Goal: Information Seeking & Learning: Learn about a topic

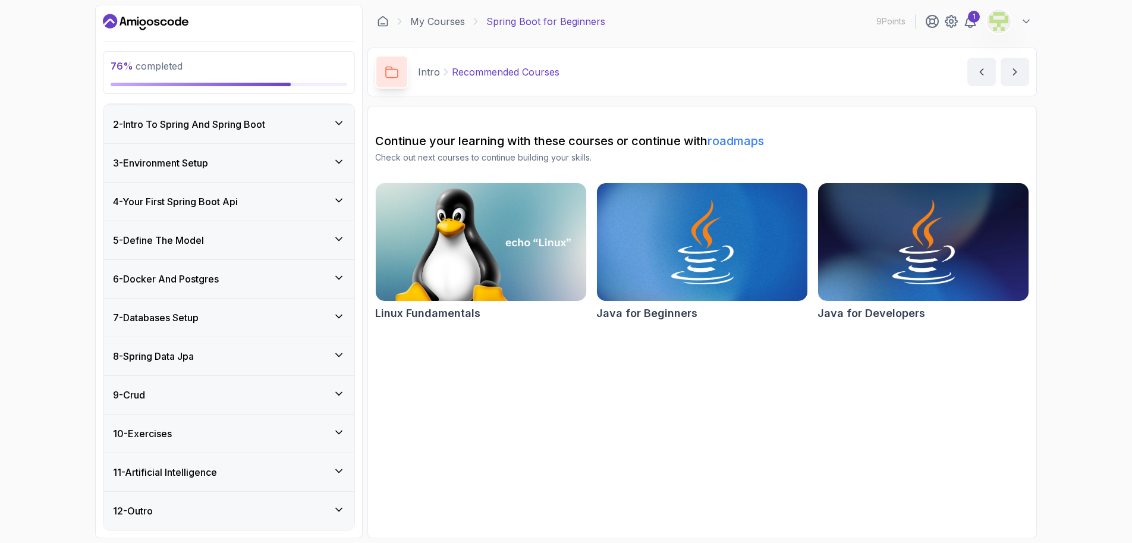
click at [330, 438] on div "10 - Exercises" at bounding box center [229, 433] width 232 height 14
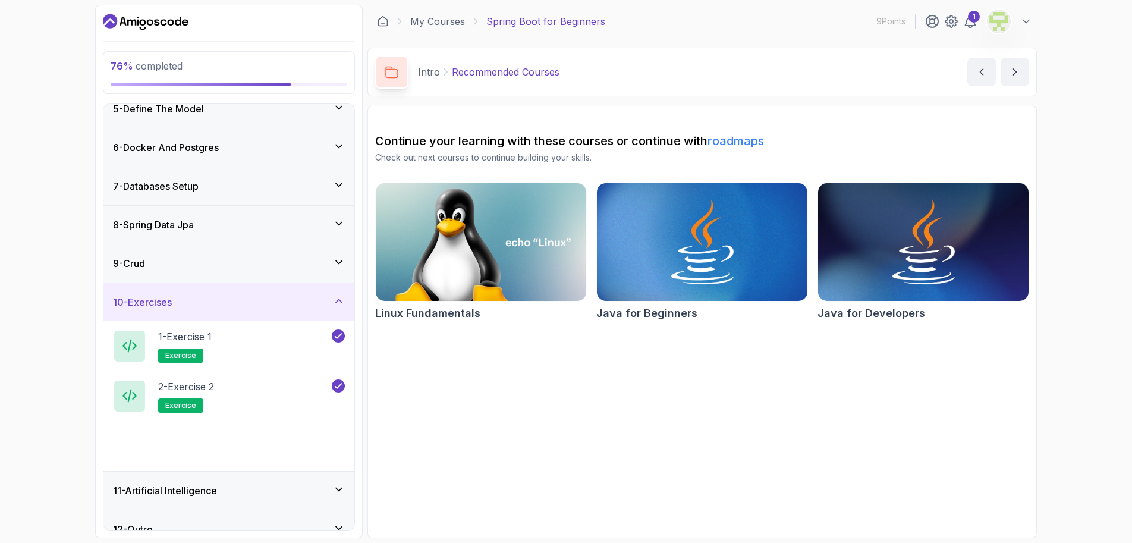
scroll to position [173, 0]
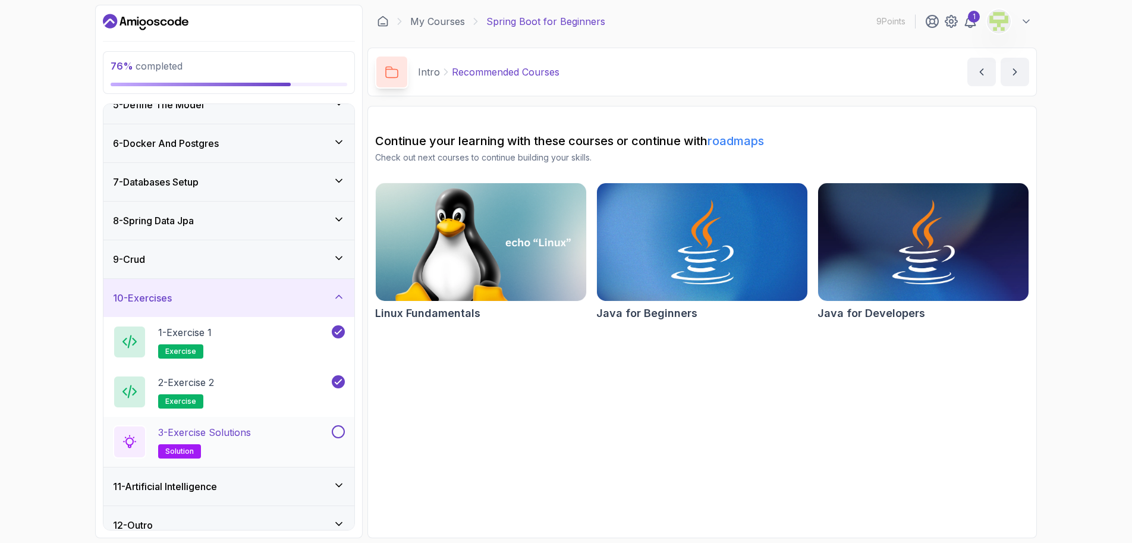
click at [273, 438] on div "3 - Exercise Solutions solution" at bounding box center [221, 441] width 216 height 33
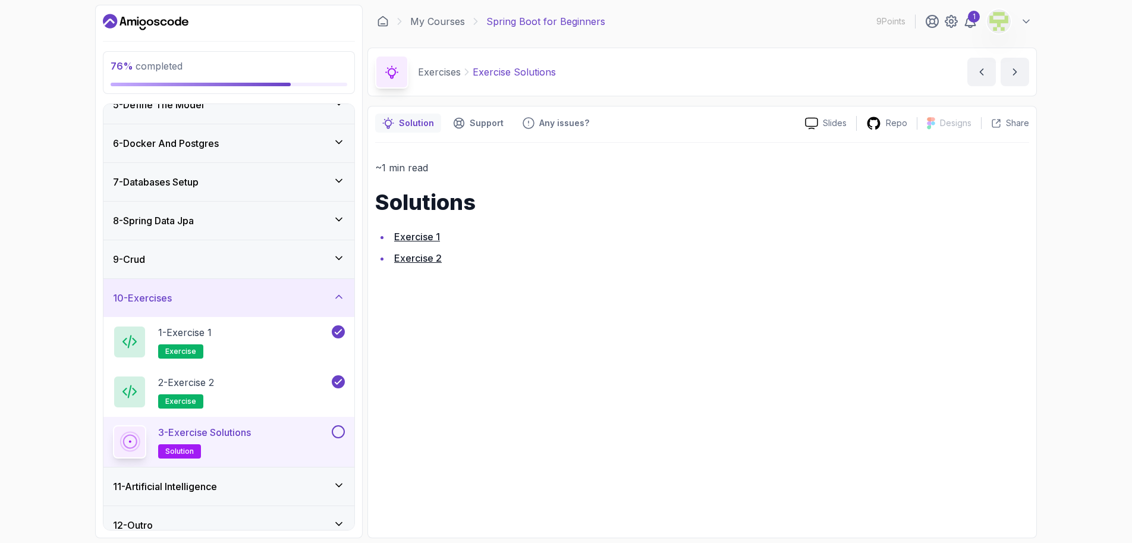
click at [408, 260] on link "Exercise 2" at bounding box center [418, 258] width 48 height 12
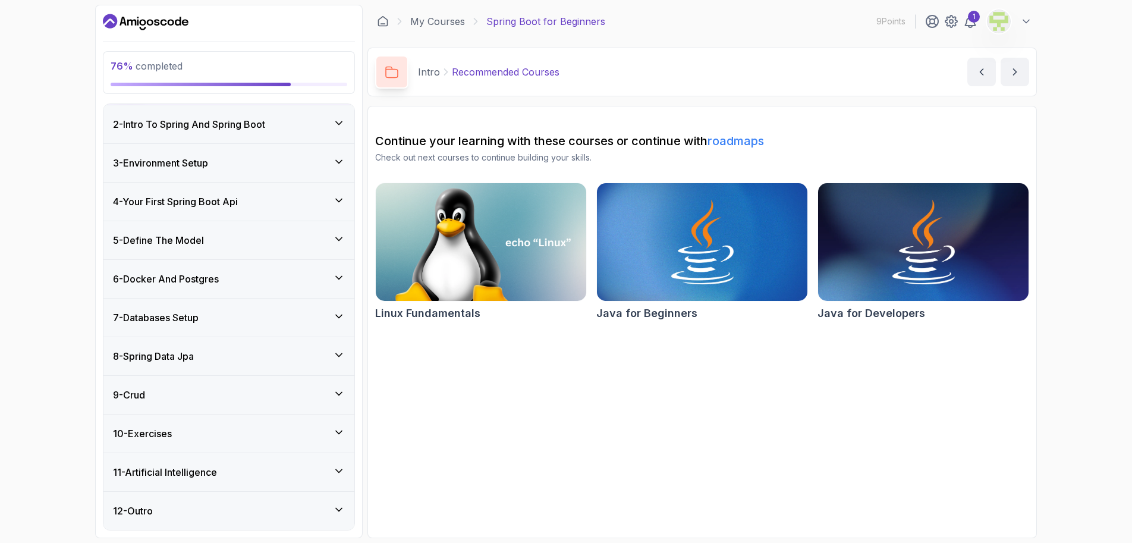
click at [351, 463] on div "11 - Artificial Intelligence" at bounding box center [228, 472] width 251 height 38
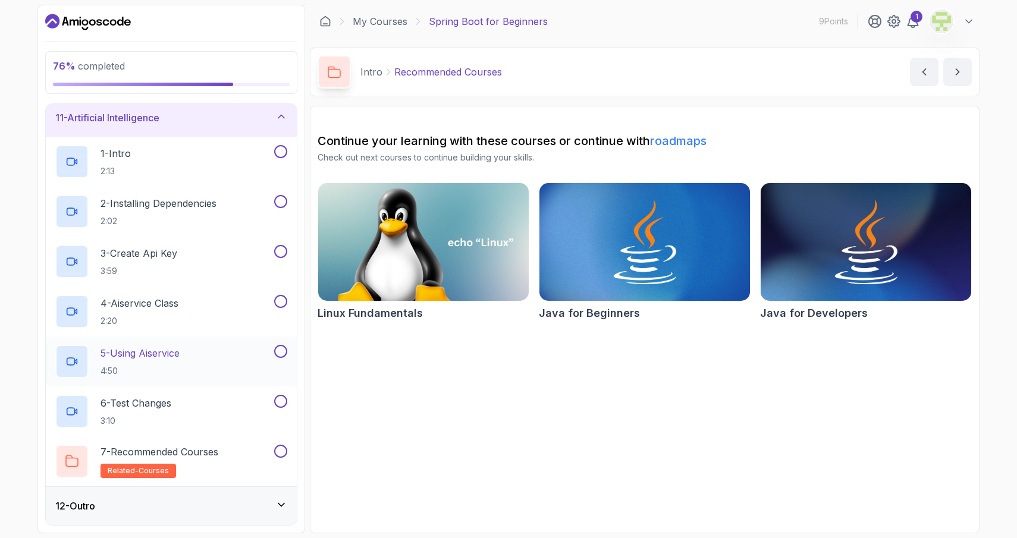
scroll to position [392, 0]
click at [250, 501] on div "12 - Outro" at bounding box center [171, 506] width 232 height 14
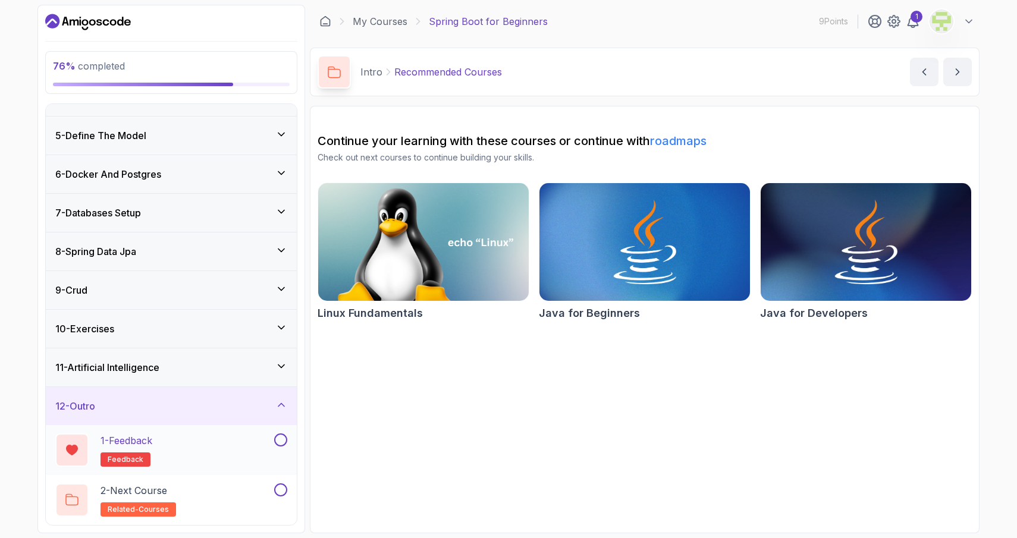
scroll to position [0, 0]
click at [271, 403] on div "12 - Outro" at bounding box center [171, 406] width 232 height 14
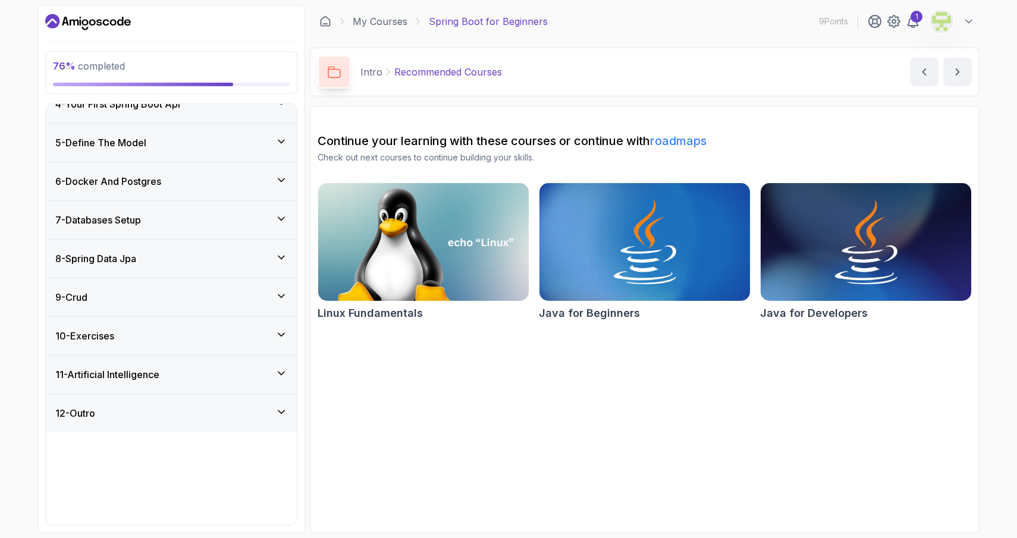
scroll to position [42, 0]
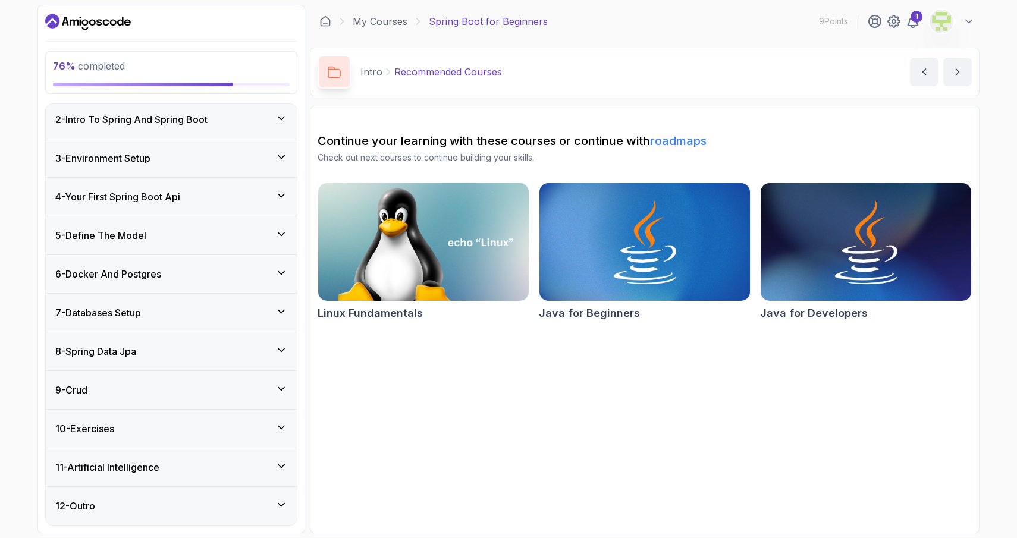
click at [198, 479] on div "11 - Artificial Intelligence" at bounding box center [171, 467] width 251 height 38
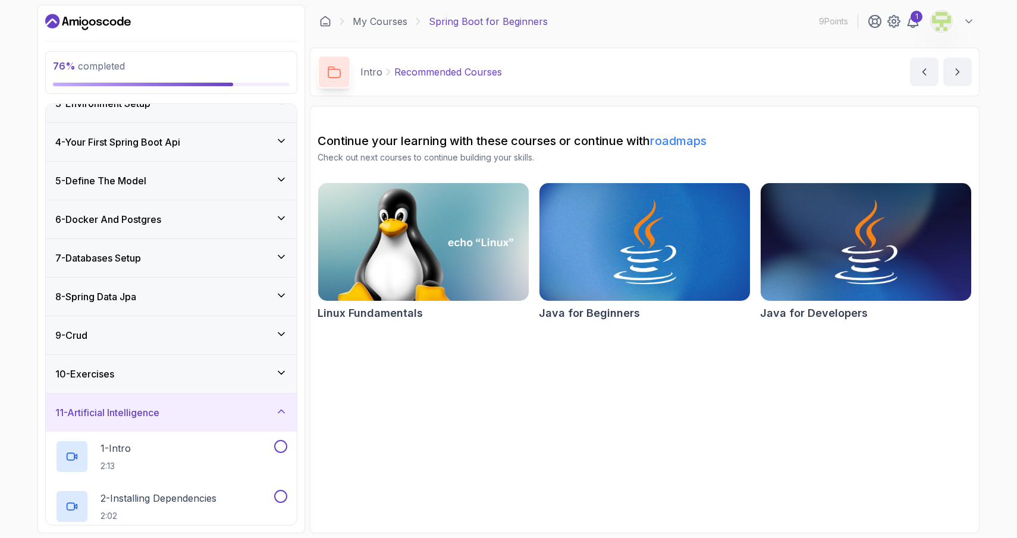
scroll to position [98, 0]
click at [175, 457] on div "1 - Intro 2:13" at bounding box center [163, 455] width 216 height 33
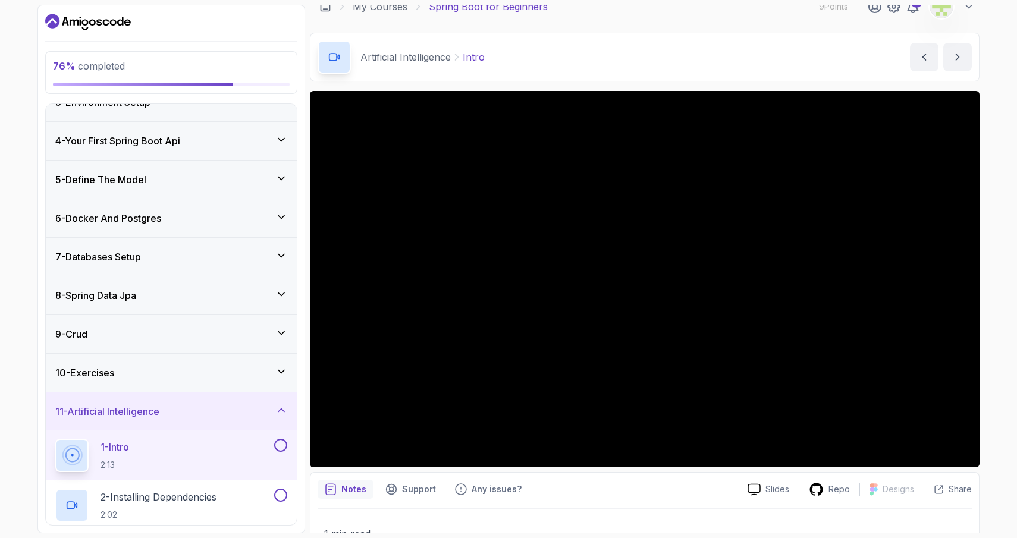
scroll to position [15, 0]
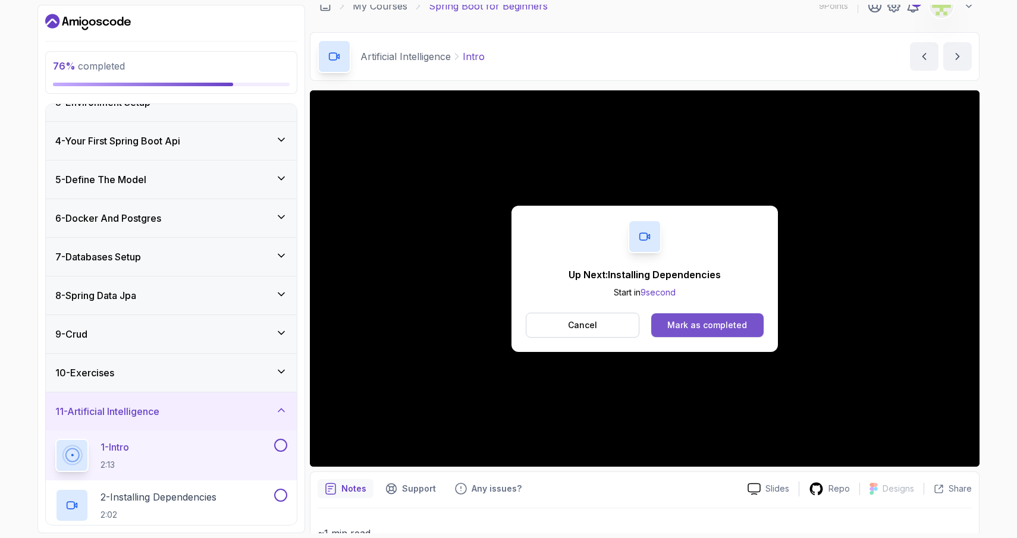
click at [696, 317] on button "Mark as completed" at bounding box center [707, 325] width 112 height 24
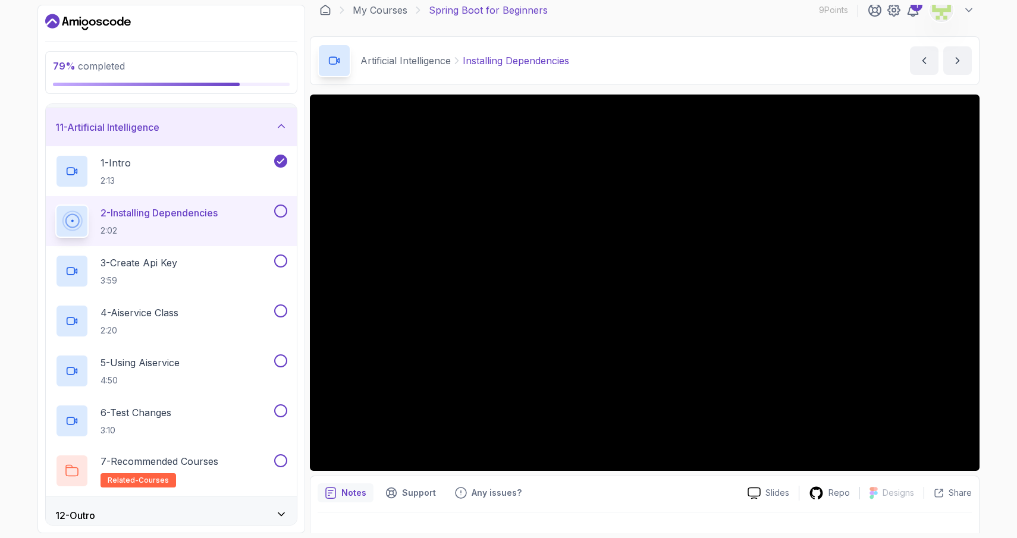
scroll to position [18, 0]
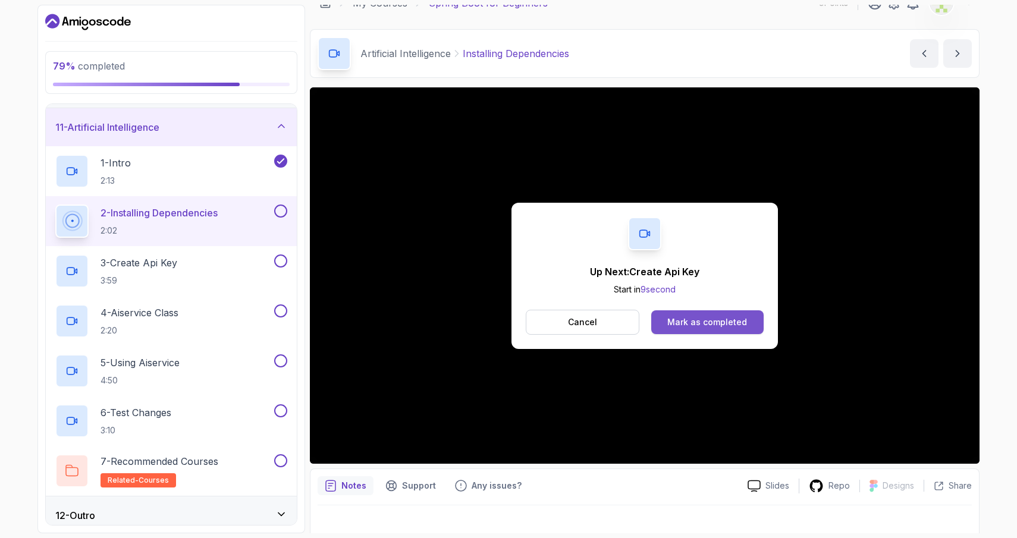
click at [709, 315] on button "Mark as completed" at bounding box center [707, 322] width 112 height 24
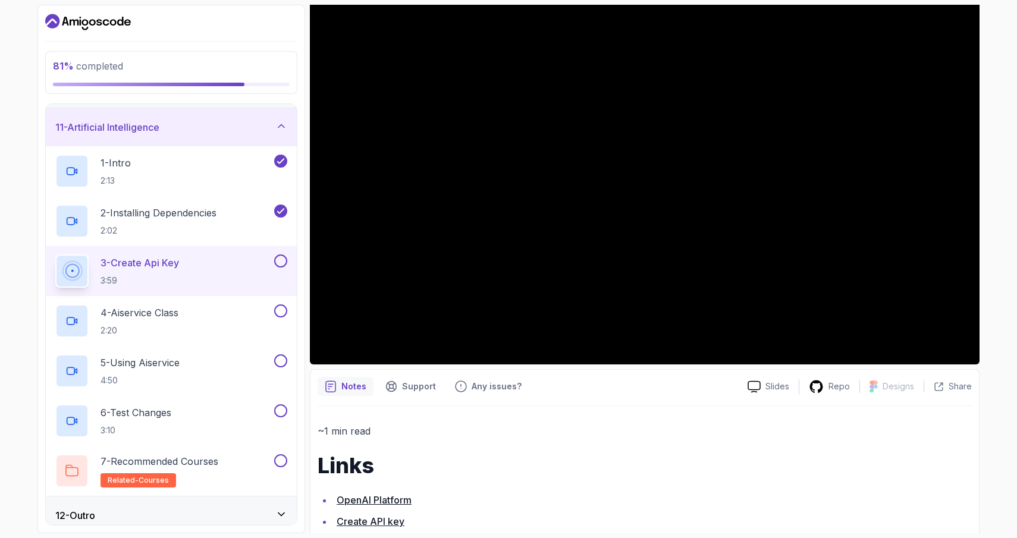
scroll to position [117, 0]
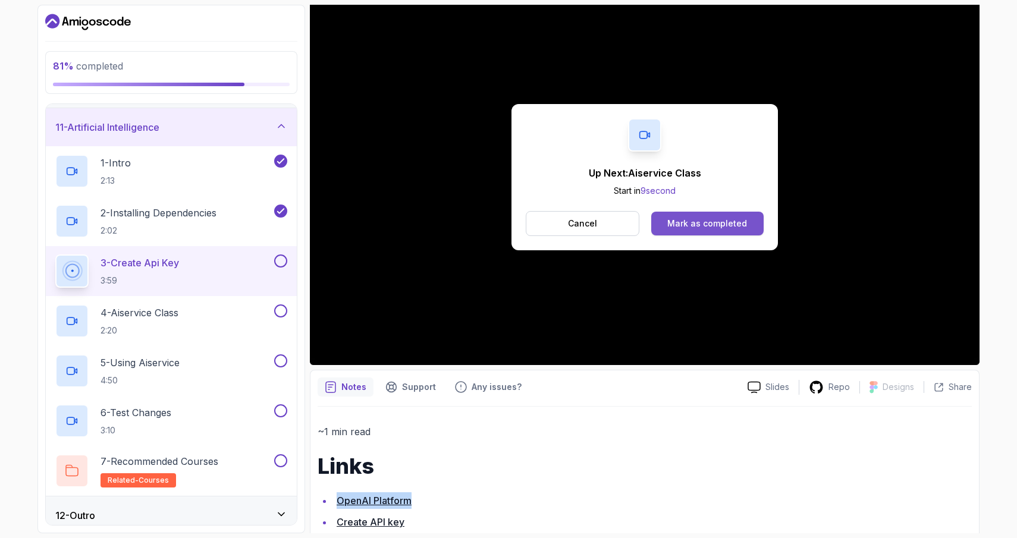
click at [712, 223] on div "Mark as completed" at bounding box center [707, 224] width 80 height 12
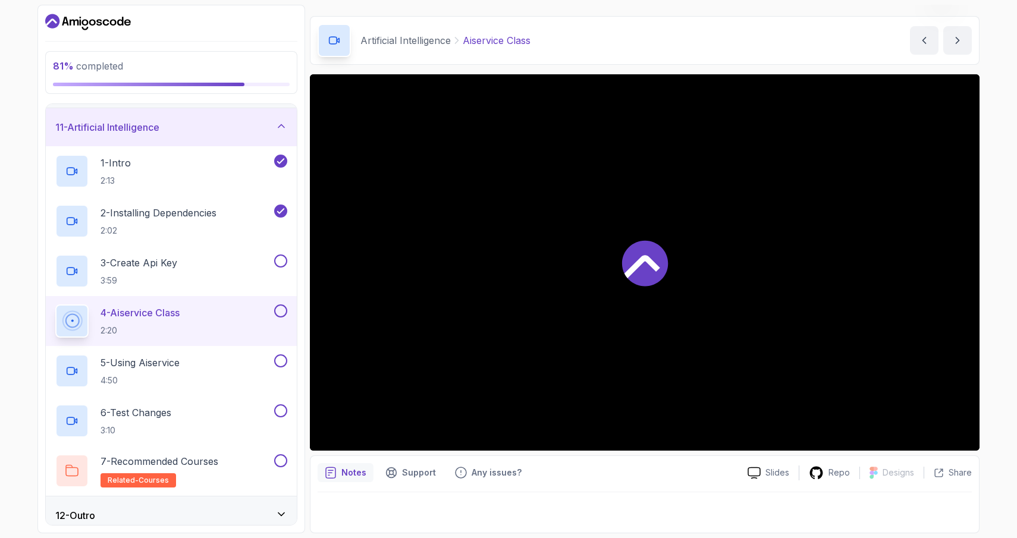
scroll to position [32, 0]
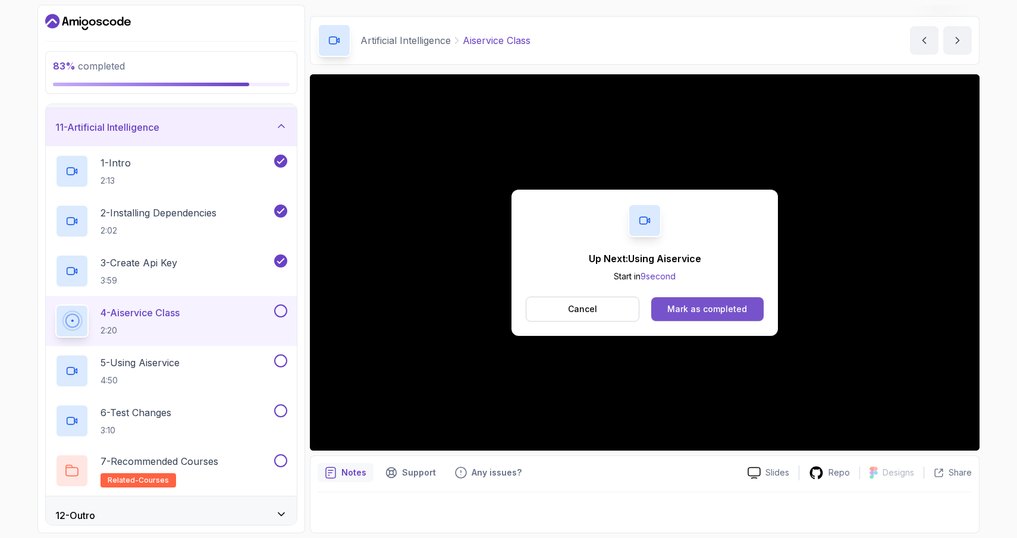
click at [691, 306] on div "Mark as completed" at bounding box center [707, 309] width 80 height 12
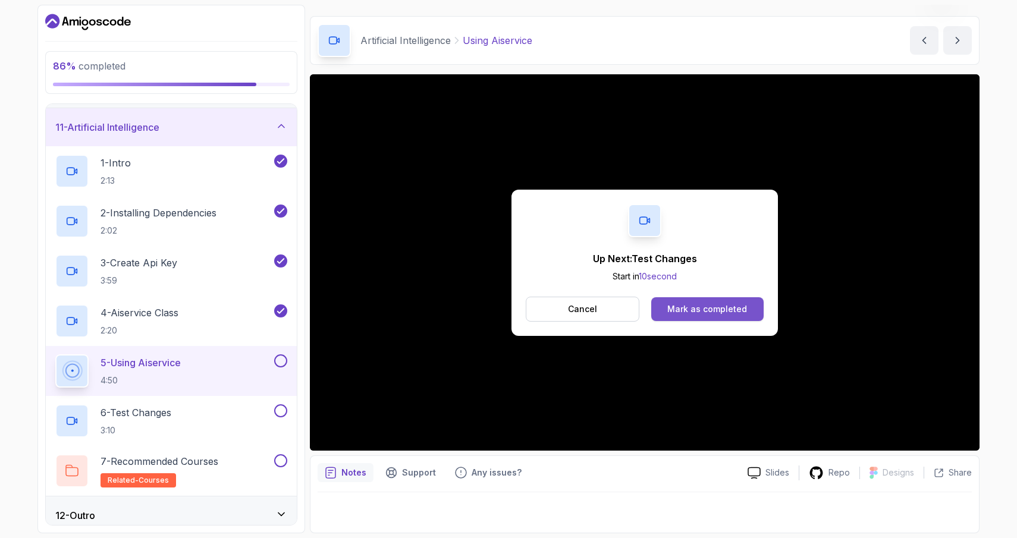
click at [685, 309] on div "Mark as completed" at bounding box center [707, 309] width 80 height 12
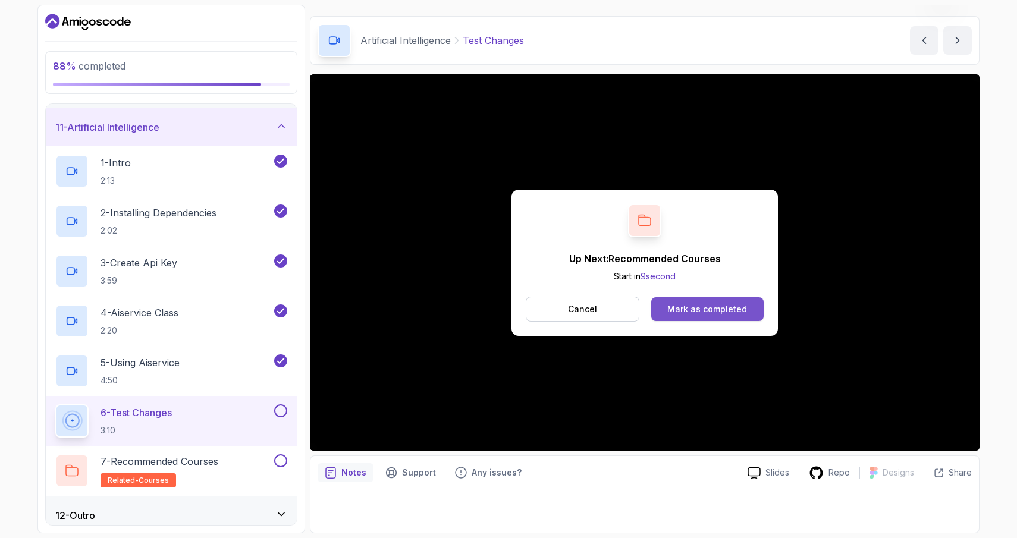
click at [708, 305] on div "Mark as completed" at bounding box center [707, 309] width 80 height 12
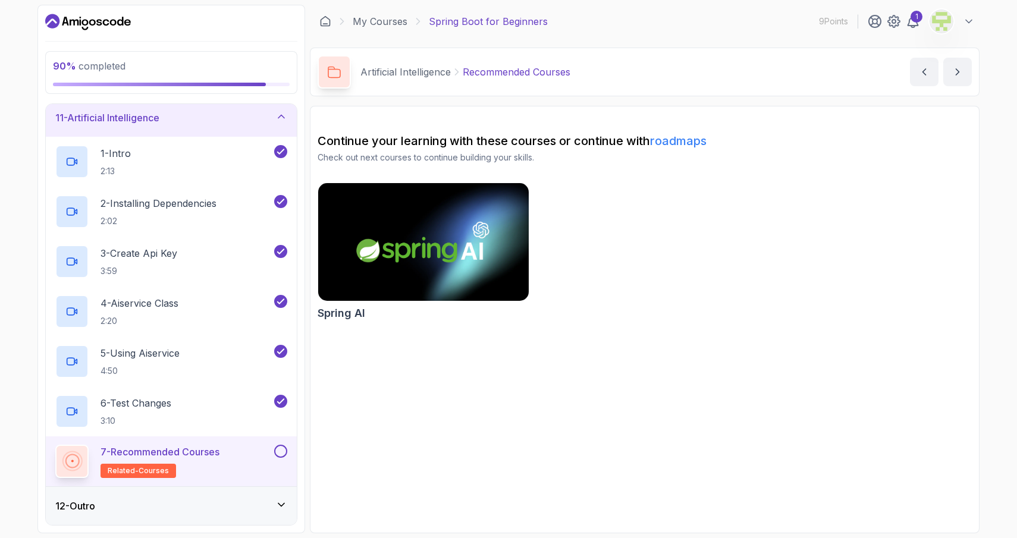
scroll to position [392, 0]
click at [280, 451] on button at bounding box center [280, 451] width 13 height 13
click at [281, 502] on icon at bounding box center [281, 505] width 12 height 12
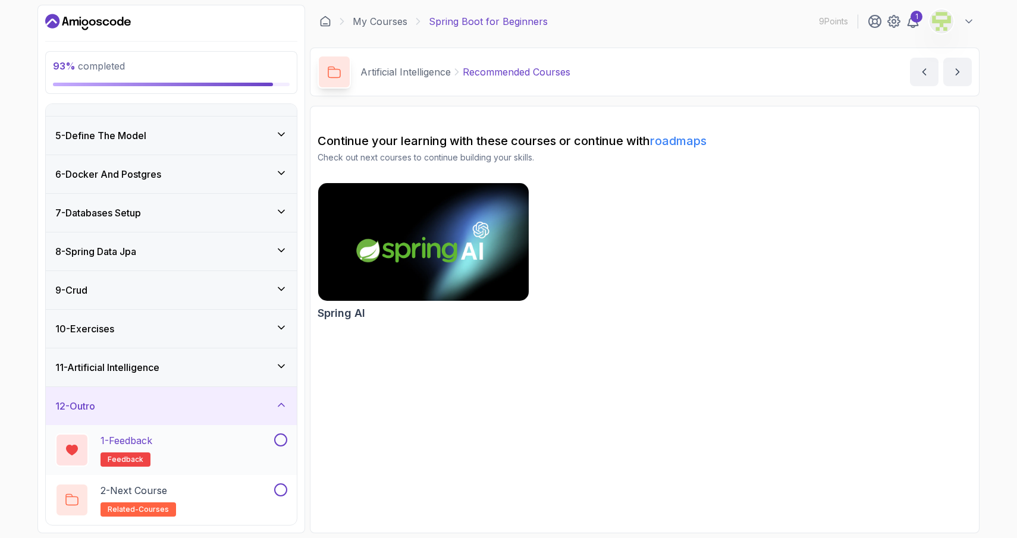
click at [237, 454] on div "1 - Feedback feedback" at bounding box center [163, 449] width 216 height 33
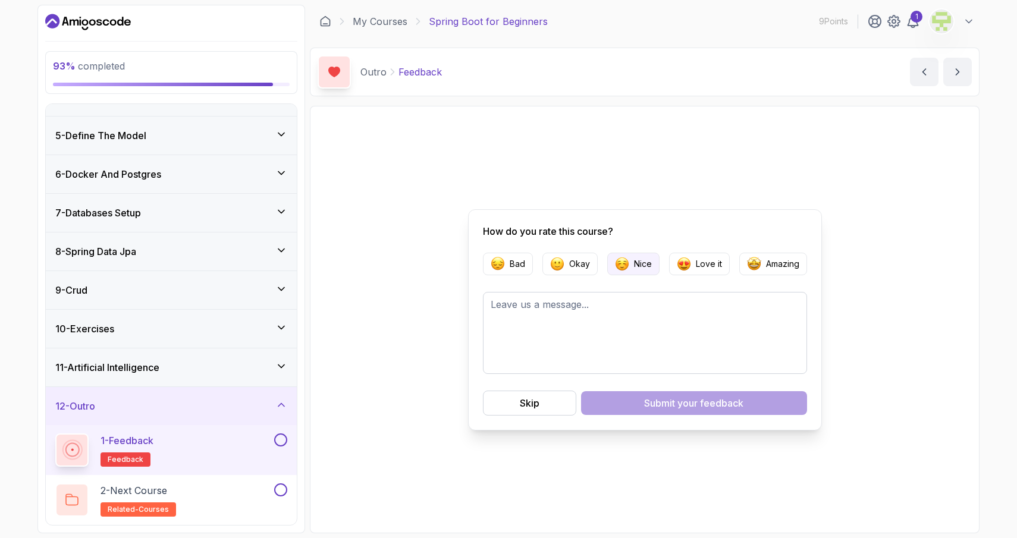
click at [650, 263] on p "Nice" at bounding box center [643, 264] width 18 height 12
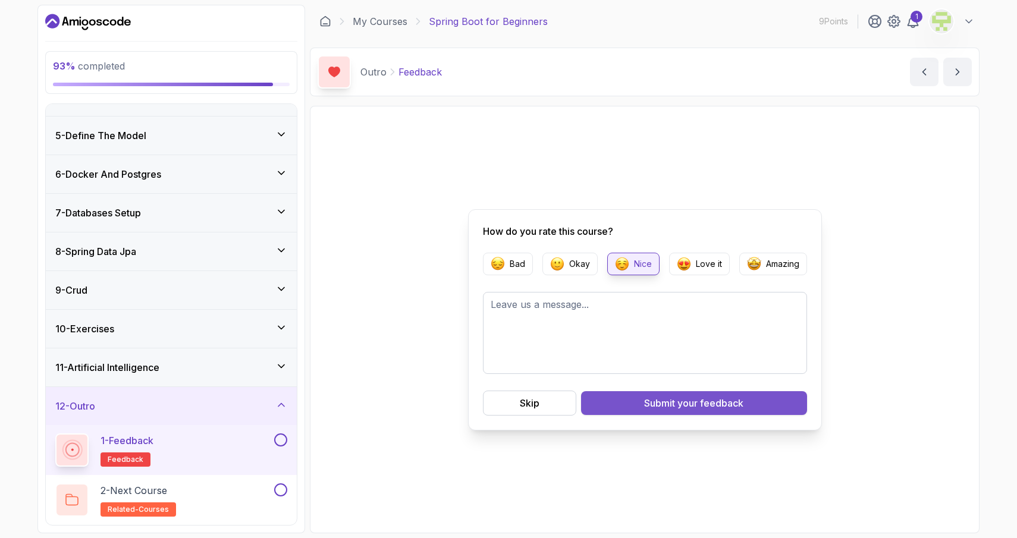
click at [662, 402] on div "Submit your feedback" at bounding box center [693, 403] width 99 height 14
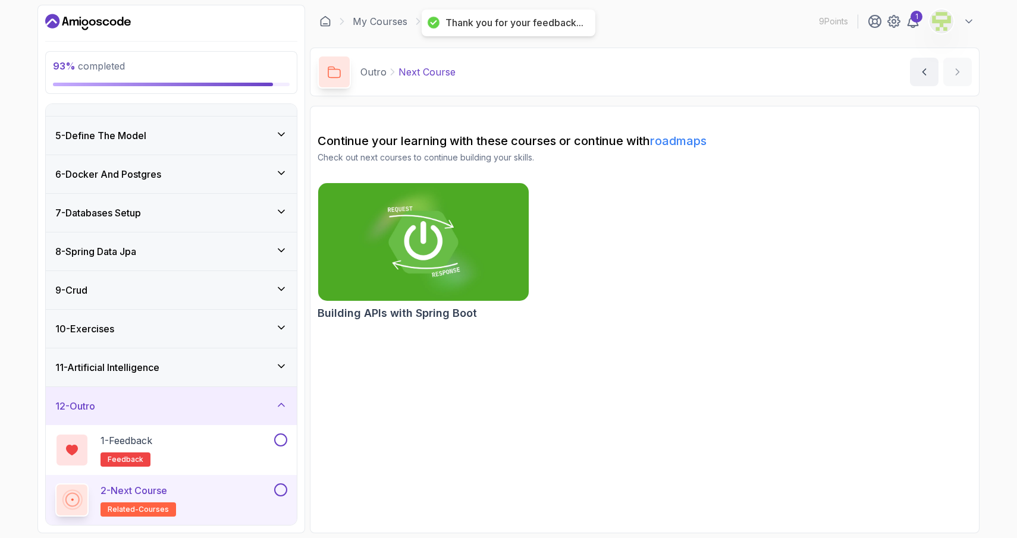
click at [231, 493] on div "2 - Next Course related-courses" at bounding box center [163, 499] width 216 height 33
click at [277, 436] on button at bounding box center [280, 439] width 13 height 13
click at [281, 489] on button at bounding box center [280, 489] width 13 height 13
click at [281, 369] on icon at bounding box center [281, 366] width 12 height 12
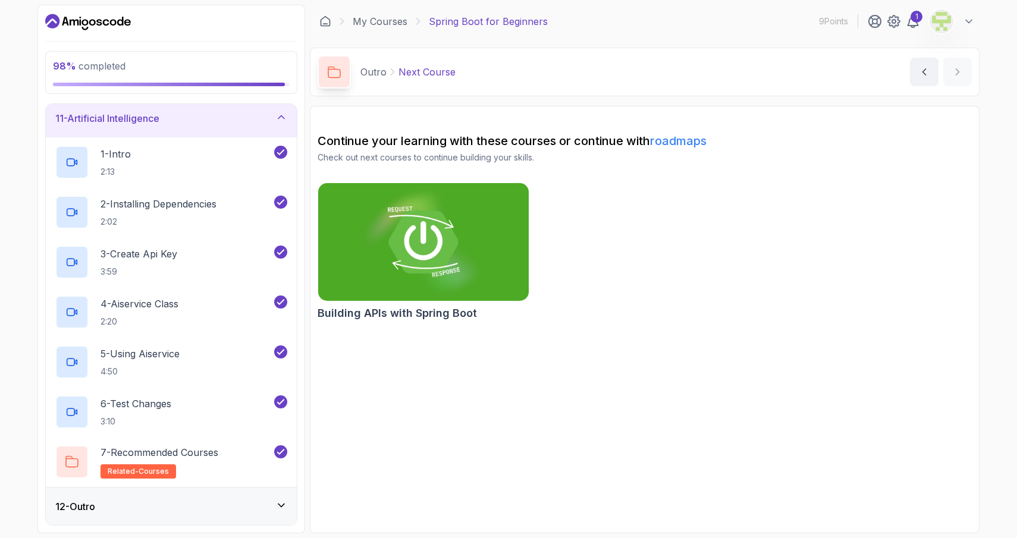
scroll to position [295, 0]
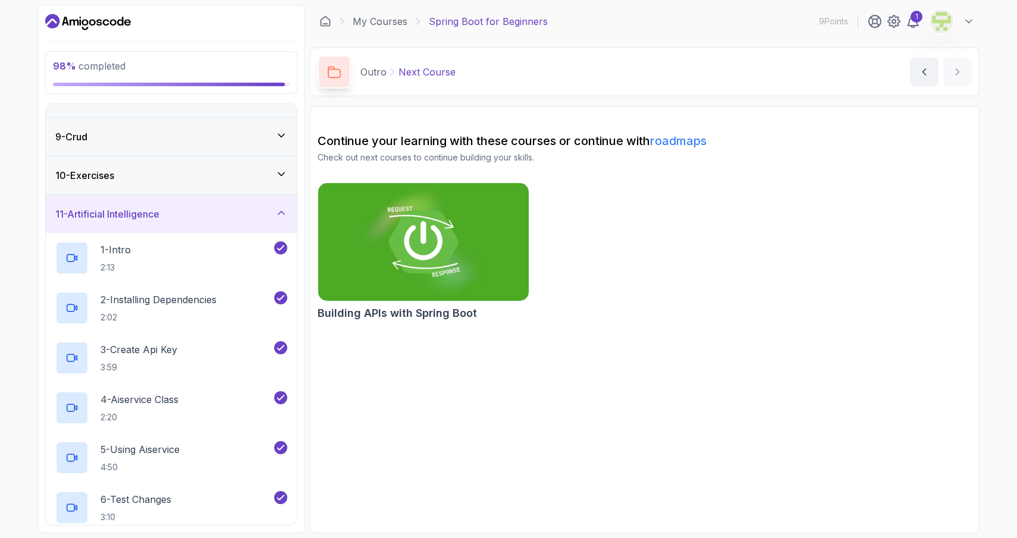
click at [282, 171] on icon at bounding box center [281, 174] width 12 height 12
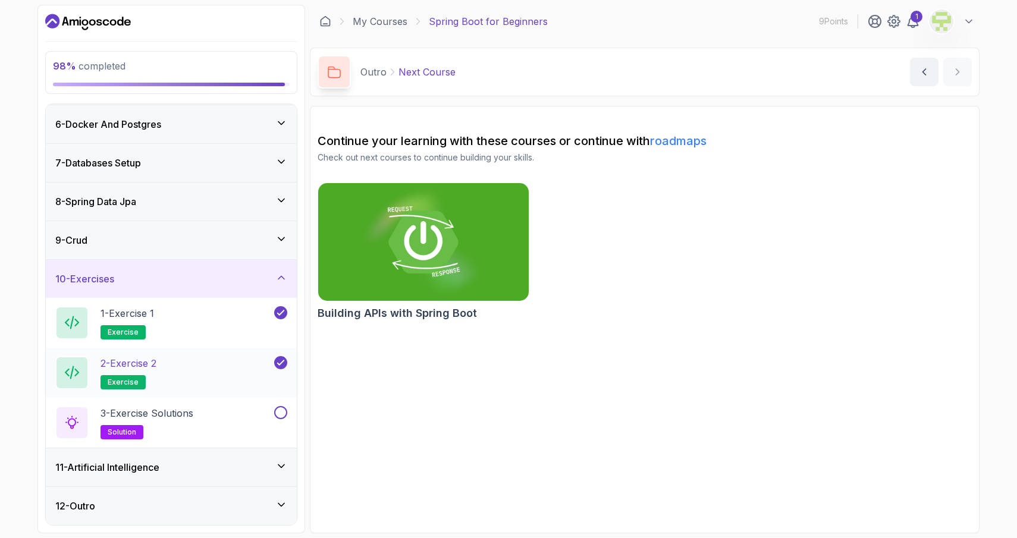
scroll to position [0, 0]
click at [279, 412] on button at bounding box center [280, 412] width 13 height 13
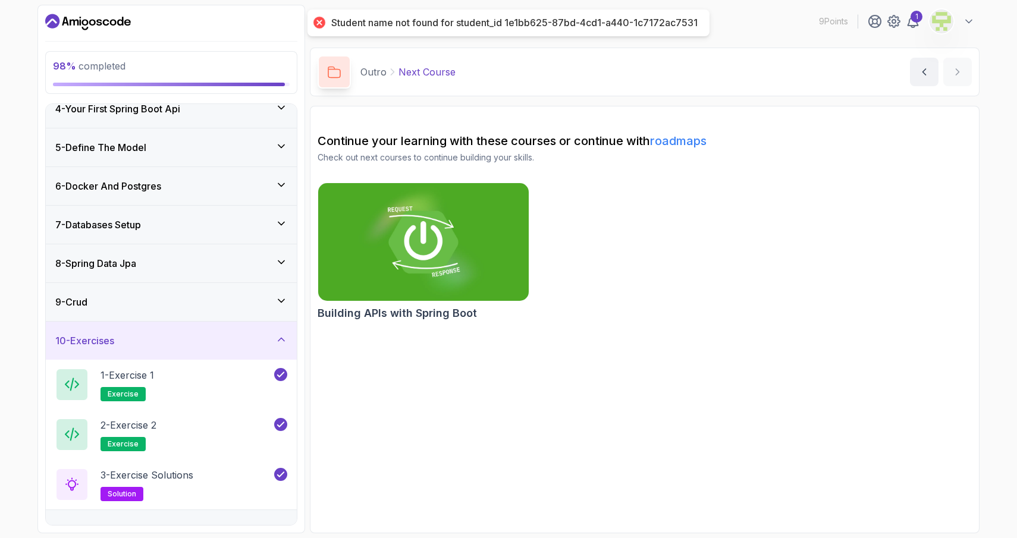
scroll to position [128, 0]
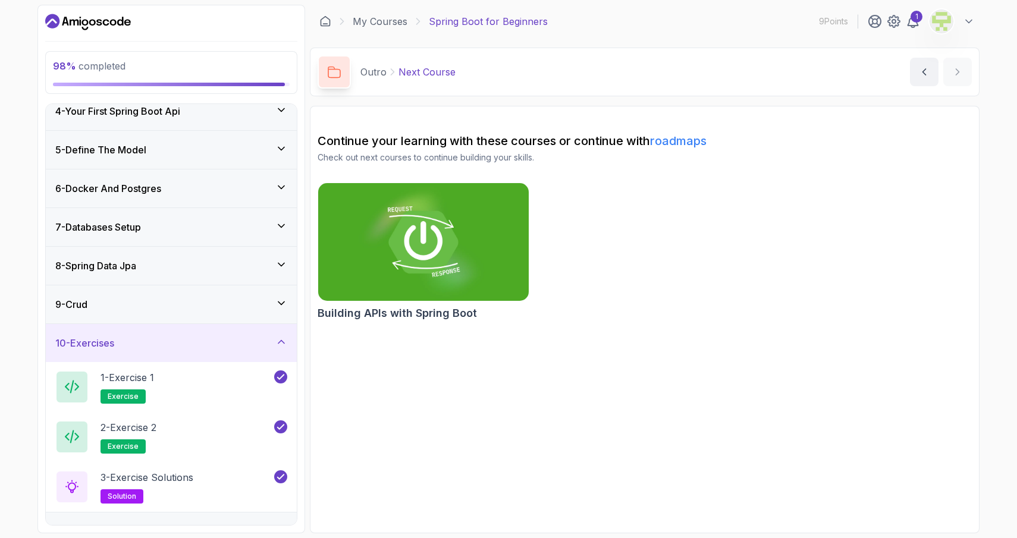
click at [276, 336] on icon at bounding box center [281, 342] width 12 height 12
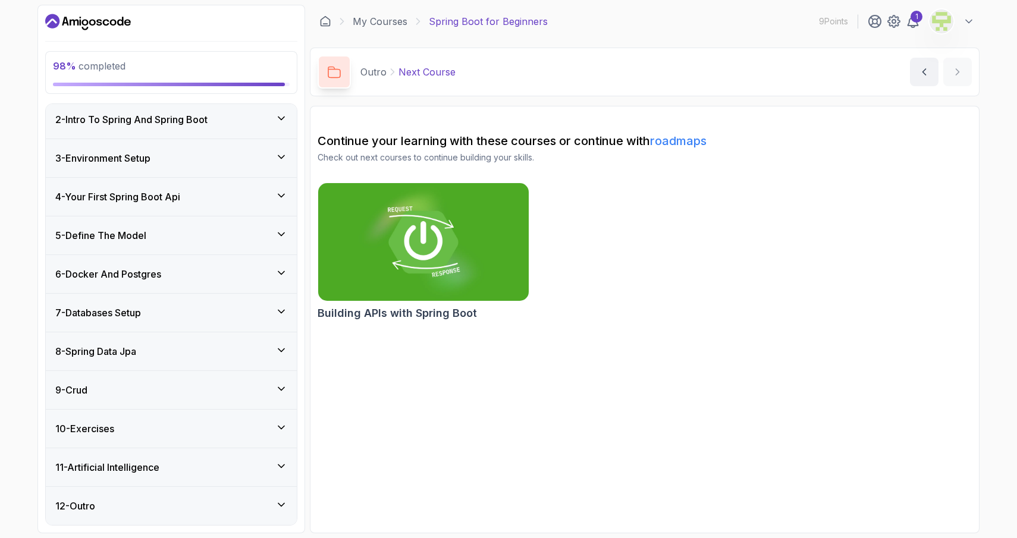
scroll to position [0, 0]
click at [276, 394] on icon at bounding box center [281, 389] width 12 height 12
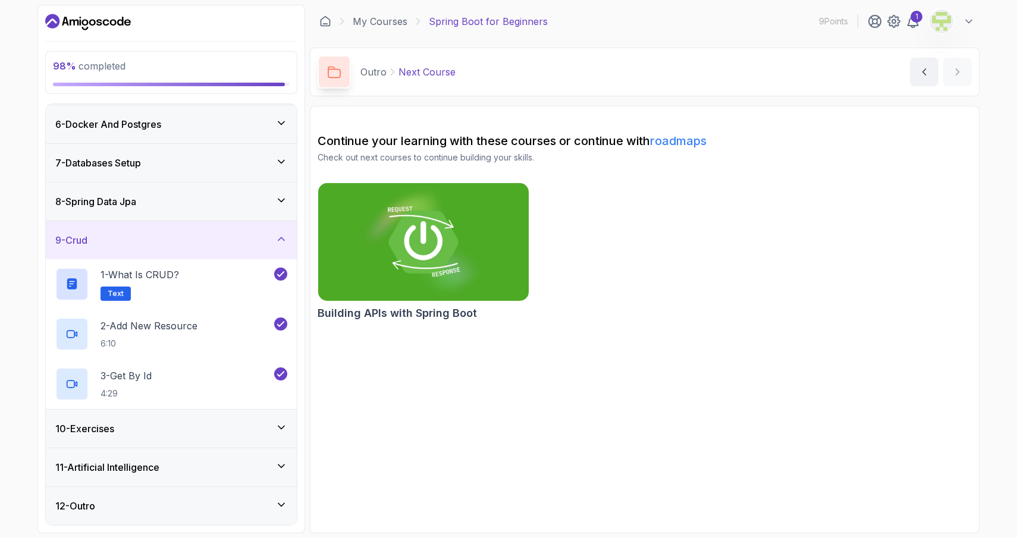
click at [275, 206] on icon at bounding box center [281, 200] width 12 height 12
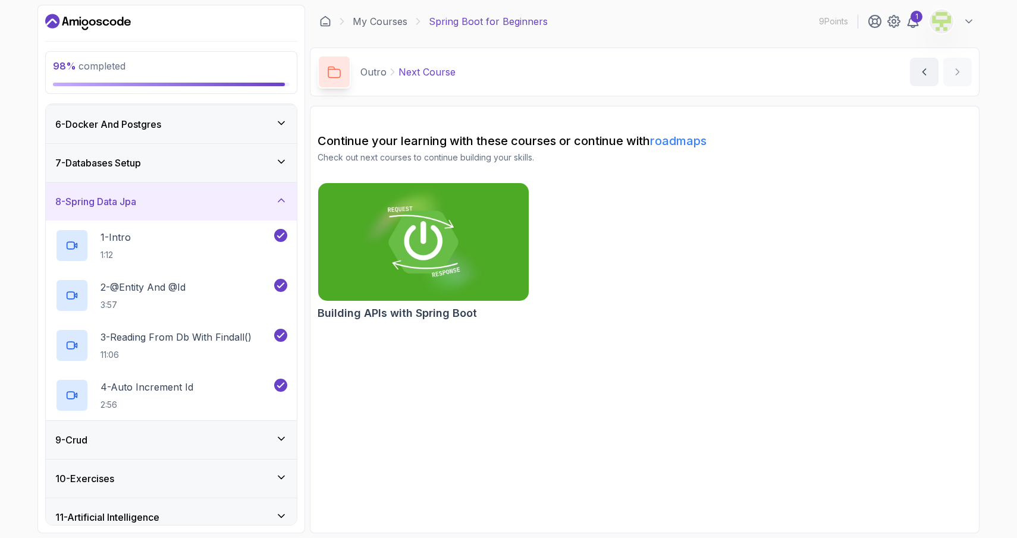
click at [274, 163] on div "7 - Databases Setup" at bounding box center [171, 163] width 232 height 14
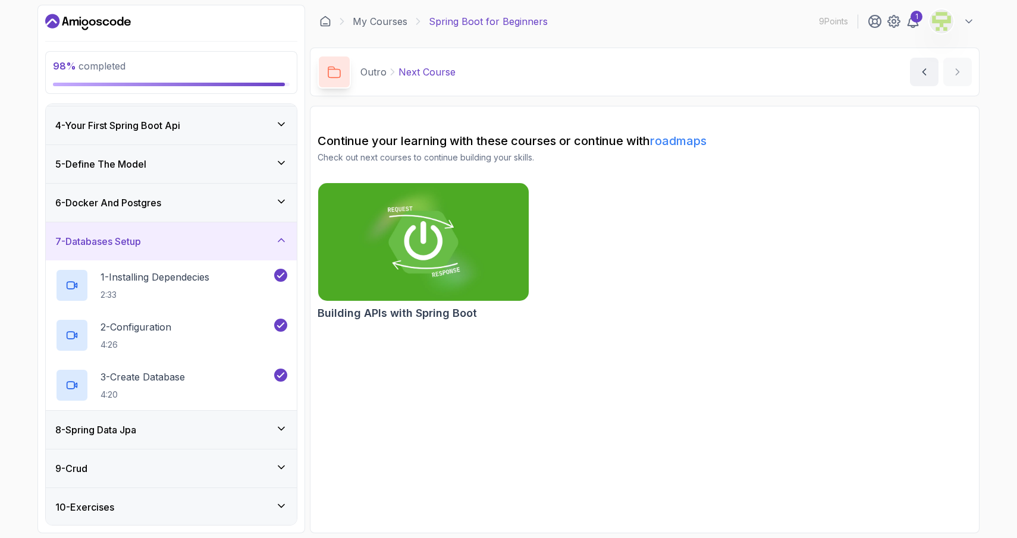
click at [267, 193] on div "6 - Docker And Postgres" at bounding box center [171, 203] width 251 height 38
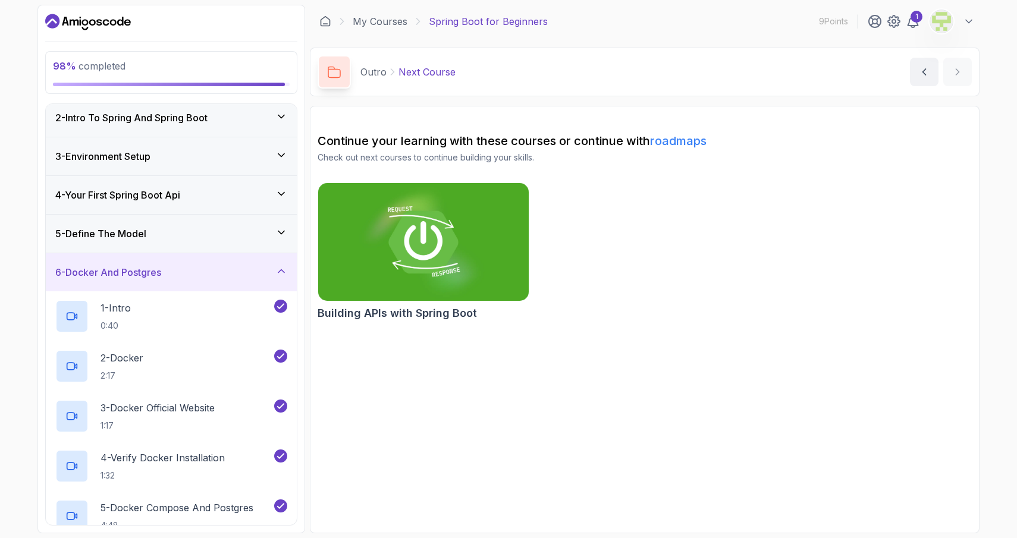
click at [265, 230] on div "5 - Define The Model" at bounding box center [171, 234] width 232 height 14
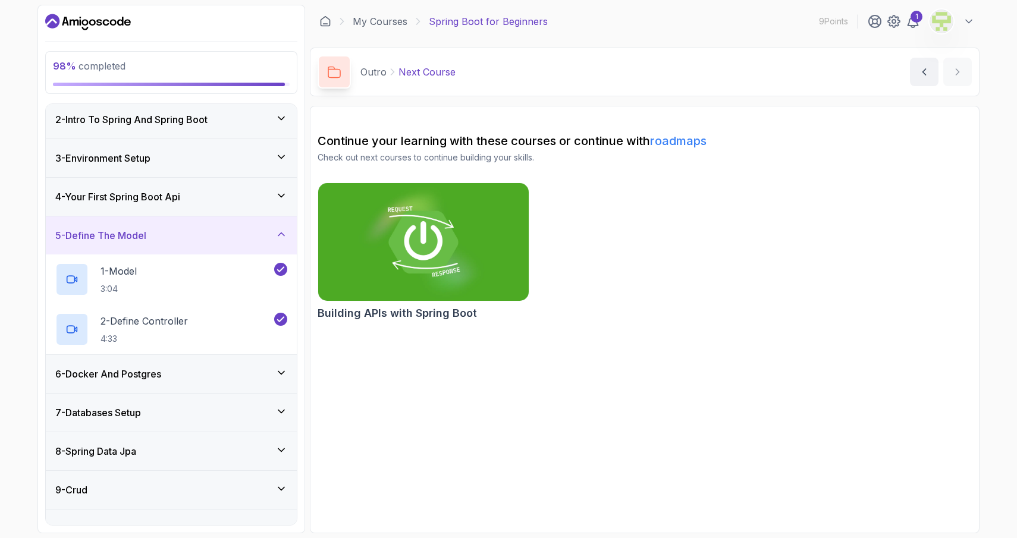
click at [271, 188] on div "4 - Your First Spring Boot Api" at bounding box center [171, 197] width 251 height 38
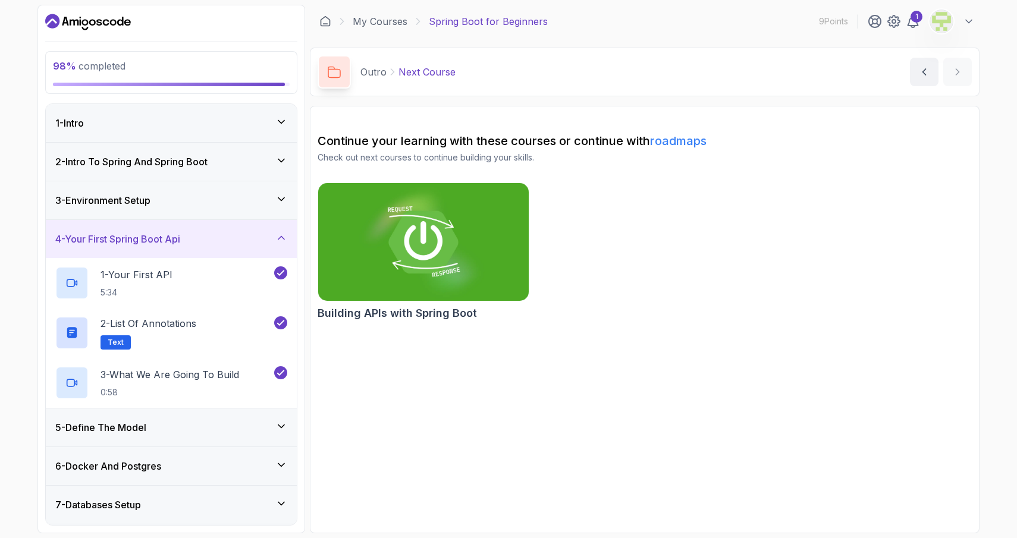
click at [267, 199] on div "3 - Environment Setup" at bounding box center [171, 200] width 232 height 14
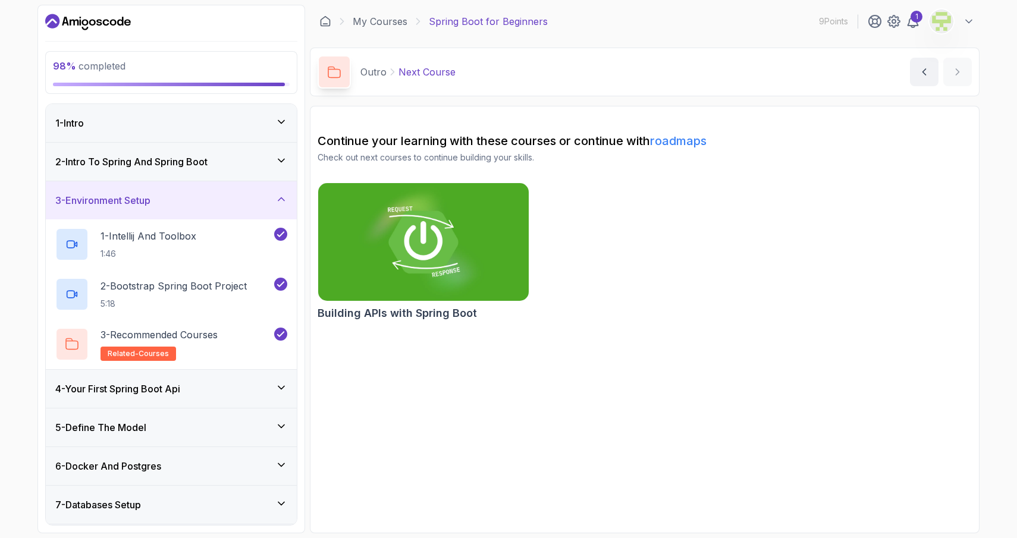
click at [259, 162] on div "2 - Intro To Spring And Spring Boot" at bounding box center [171, 162] width 232 height 14
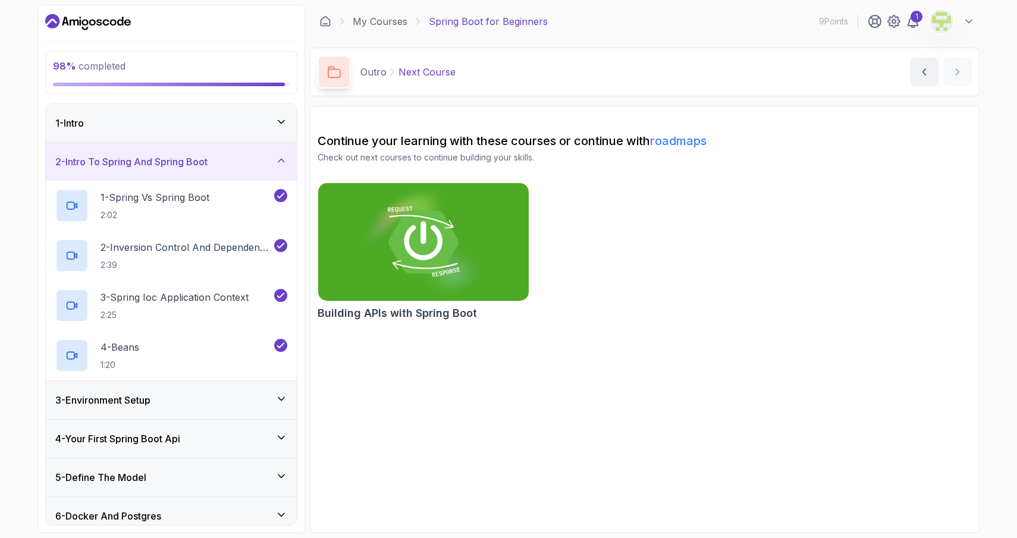
click at [259, 162] on div "2 - Intro To Spring And Spring Boot" at bounding box center [171, 162] width 232 height 14
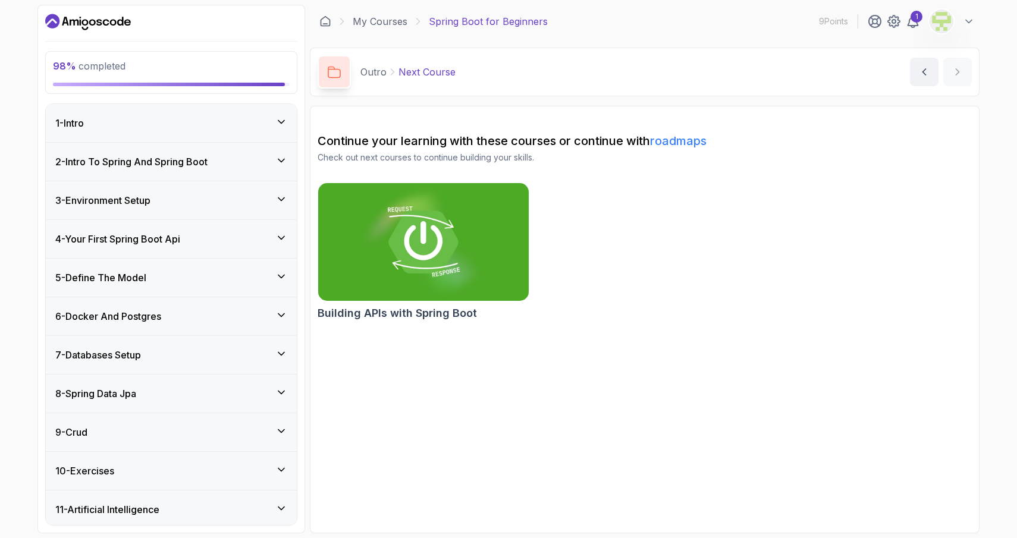
click at [263, 131] on div "1 - Intro" at bounding box center [171, 123] width 251 height 38
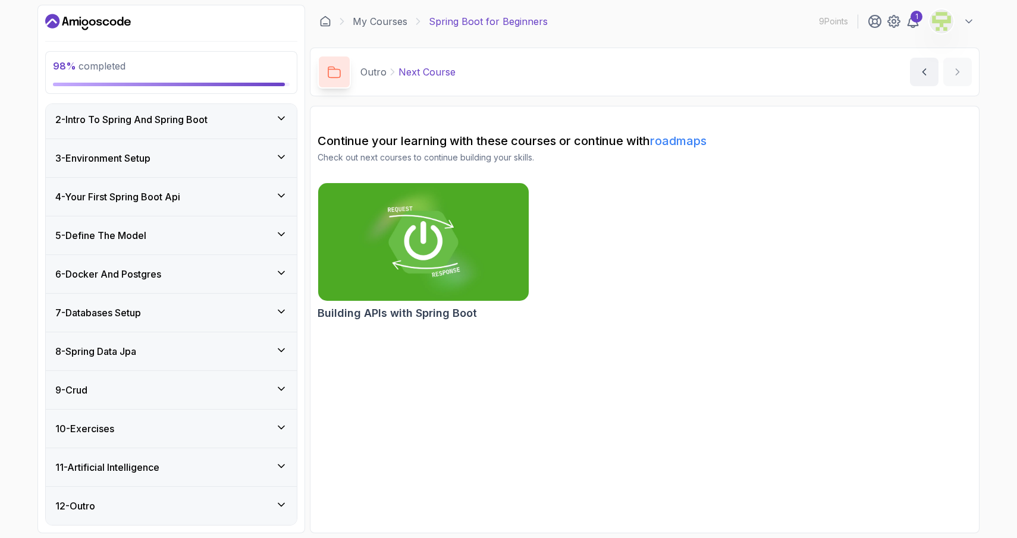
click at [209, 501] on div "12 - Outro" at bounding box center [171, 506] width 232 height 14
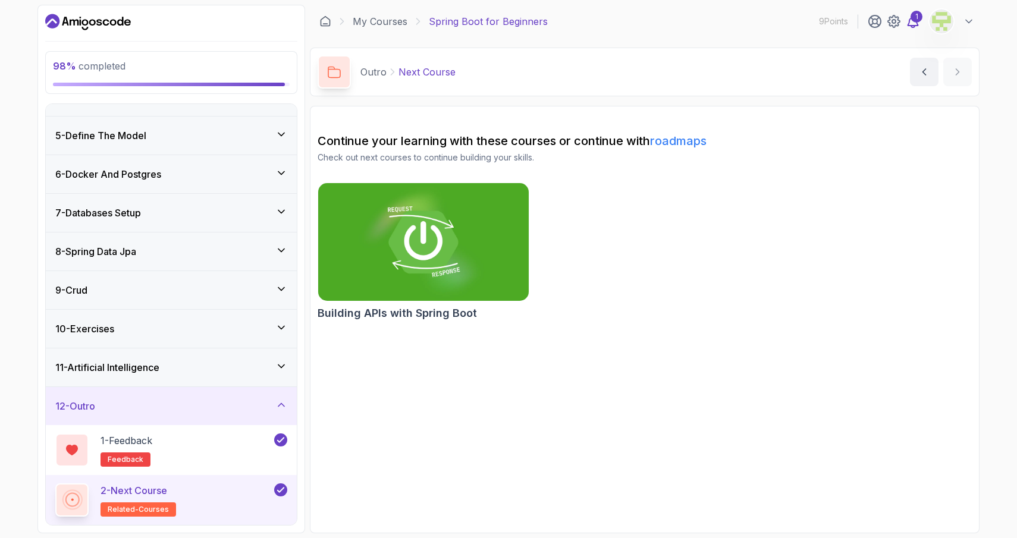
click at [909, 23] on icon at bounding box center [913, 21] width 10 height 12
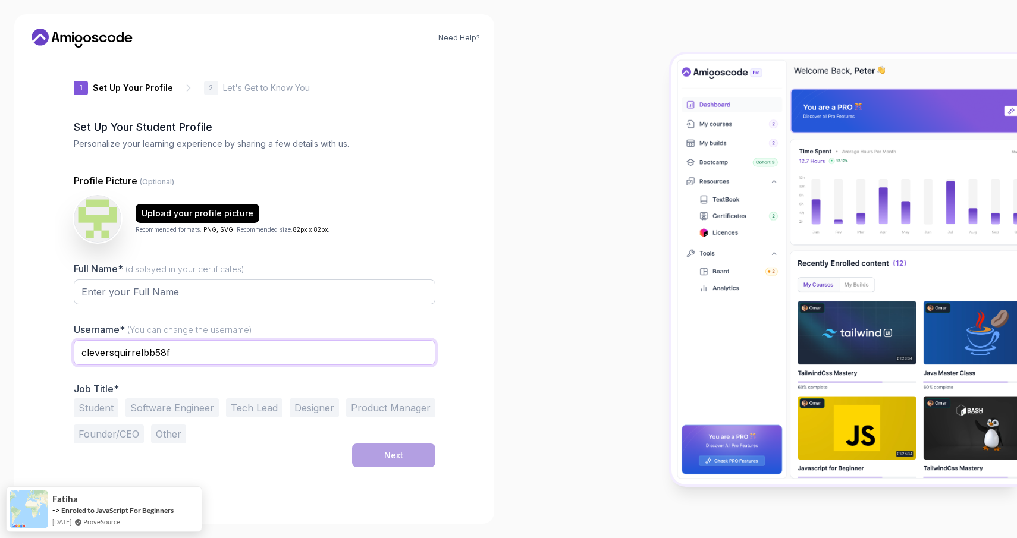
drag, startPoint x: 218, startPoint y: 345, endPoint x: -1, endPoint y: 295, distance: 223.7
click at [0, 295] on html "Need Help? 1 Set Up Your Profile 1 Set Up Your Profile 2 Let's Get to Know You …" at bounding box center [508, 269] width 1017 height 538
drag, startPoint x: 189, startPoint y: 357, endPoint x: 21, endPoint y: 354, distance: 167.7
click at [26, 358] on div "Need Help? 1 Set Up Your Profile 1 Set Up Your Profile 2 Let's Get to Know You …" at bounding box center [254, 269] width 480 height 510
type input "b"
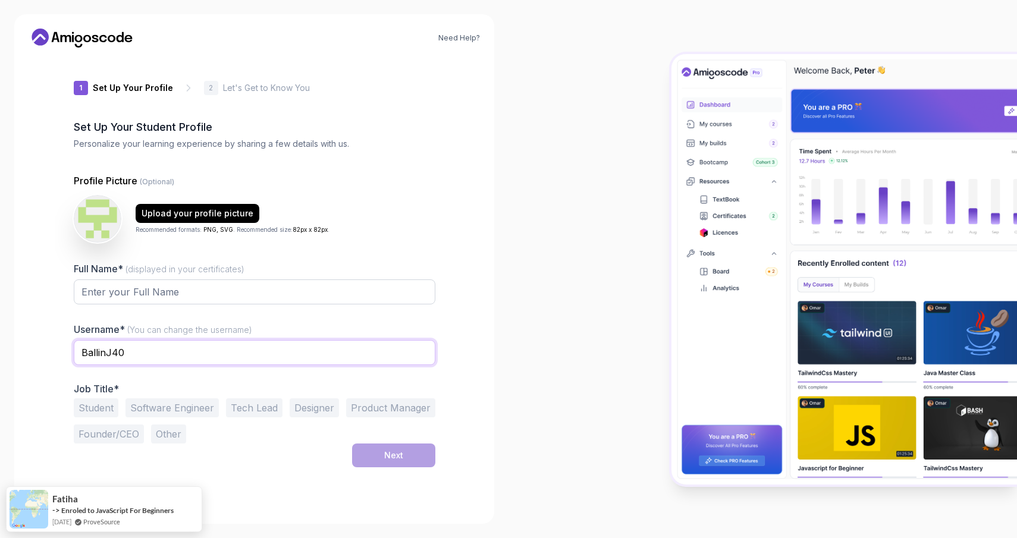
type input "BallinJ40"
click at [83, 408] on button "Student" at bounding box center [96, 407] width 45 height 19
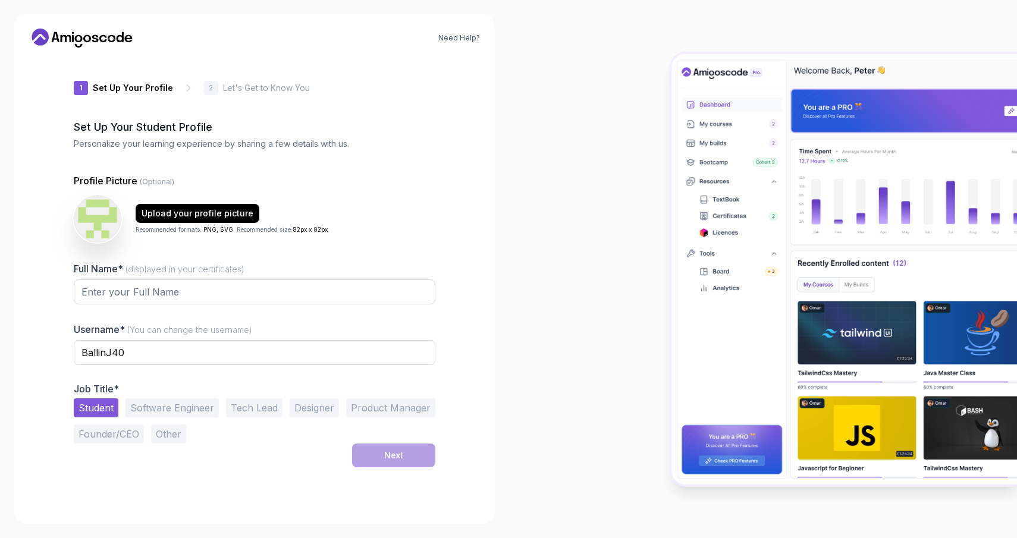
click at [153, 410] on button "Software Engineer" at bounding box center [171, 407] width 93 height 19
click at [97, 405] on button "Student" at bounding box center [96, 407] width 45 height 19
click at [104, 292] on input "Full Name* (displayed in your certificates)" at bounding box center [254, 291] width 361 height 25
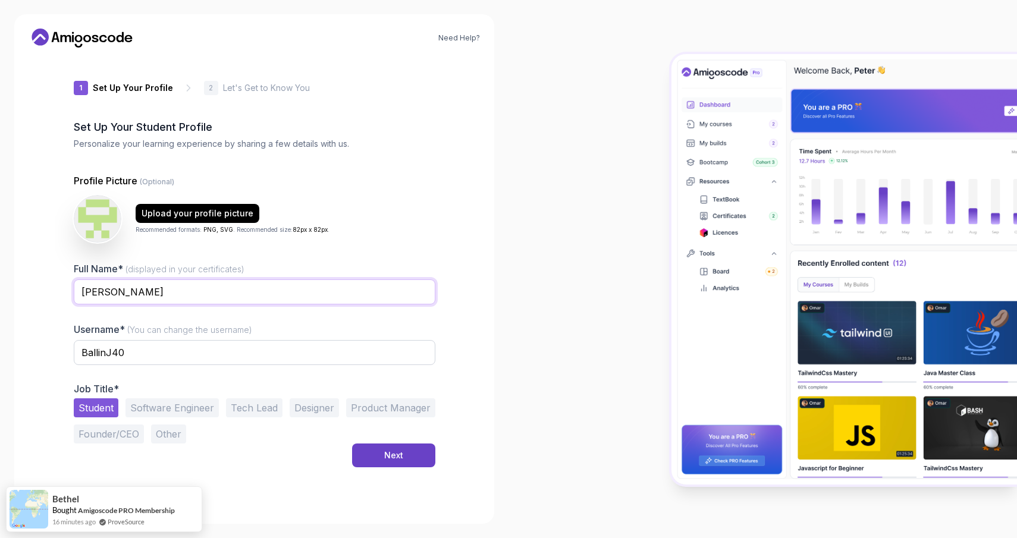
click at [113, 294] on input "Joshua Tye" at bounding box center [254, 291] width 361 height 25
type input "Josh Tye"
click at [228, 260] on div "Profile Picture (Optional) Upload your profile picture Recommended formats: PNG…" at bounding box center [254, 309] width 361 height 270
click at [364, 457] on button "Next" at bounding box center [393, 456] width 83 height 24
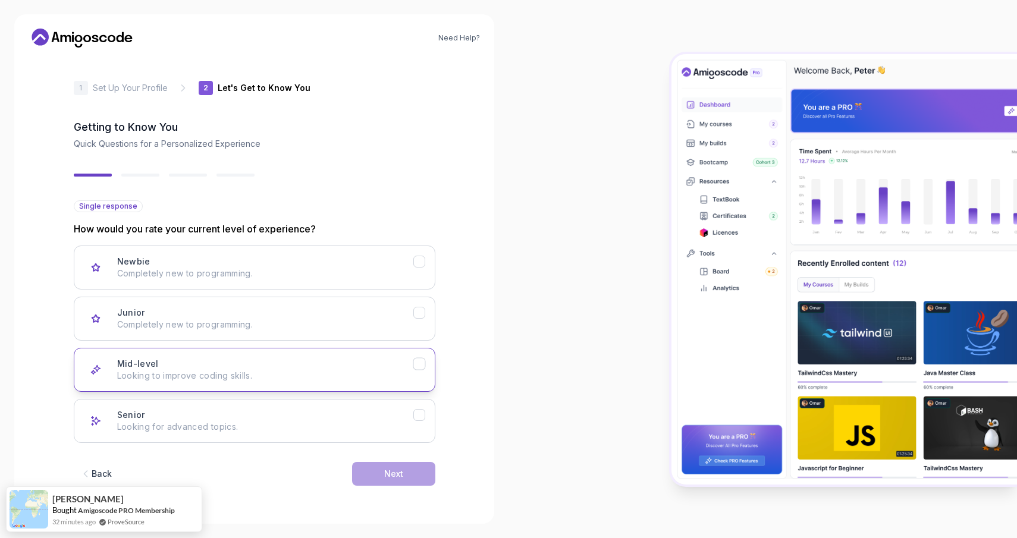
click at [277, 375] on p "Looking to improve coding skills." at bounding box center [265, 376] width 296 height 12
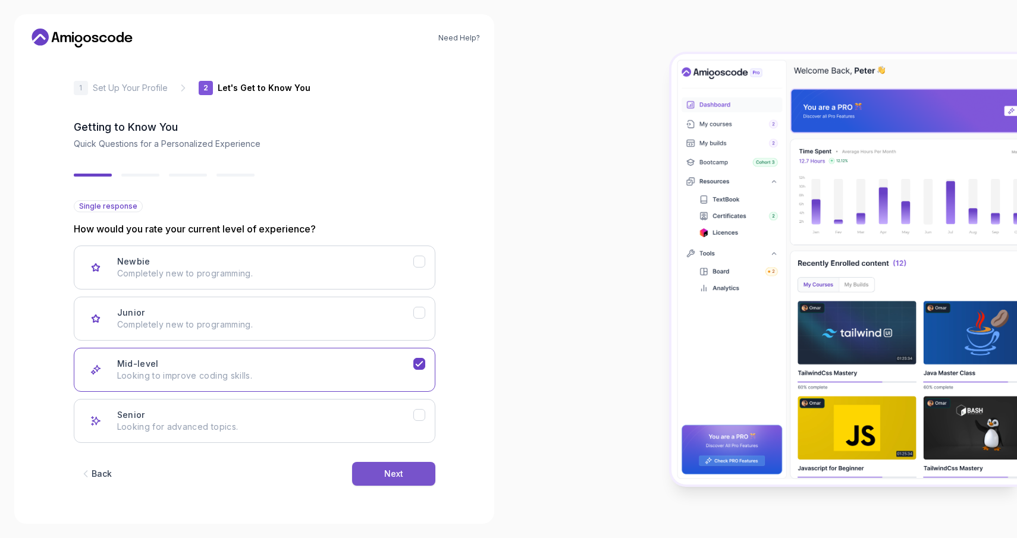
click at [370, 480] on button "Next" at bounding box center [393, 474] width 83 height 24
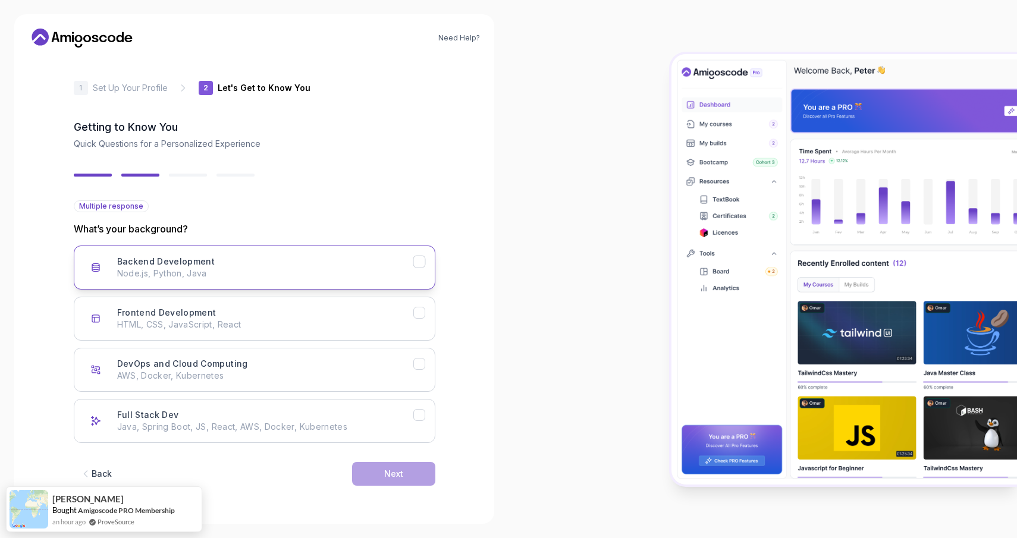
click at [417, 265] on icon "Backend Development" at bounding box center [418, 261] width 11 height 11
click at [430, 317] on button "Frontend Development HTML, CSS, JavaScript, React" at bounding box center [254, 319] width 361 height 44
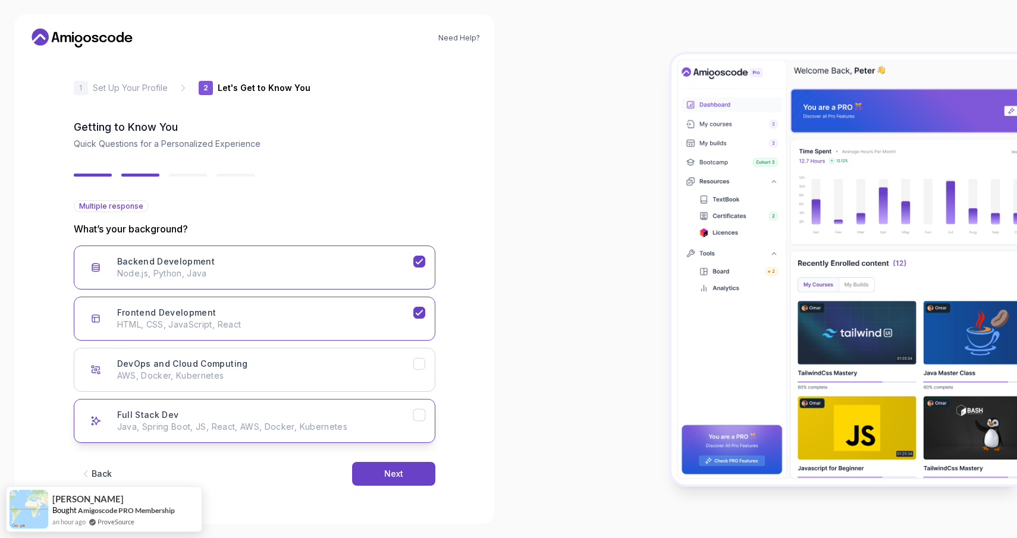
click at [407, 420] on div "Full Stack Dev Java, Spring Boot, JS, React, AWS, Docker, Kubernetes" at bounding box center [265, 421] width 296 height 24
click at [420, 276] on button "Backend Development Node.js, Python, Java" at bounding box center [254, 268] width 361 height 44
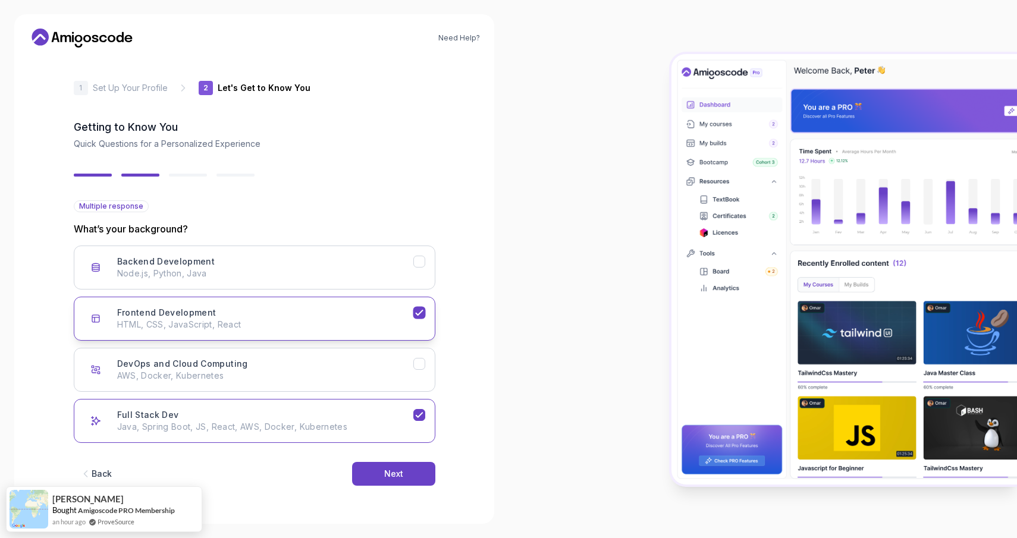
click at [420, 326] on button "Frontend Development HTML, CSS, JavaScript, React" at bounding box center [254, 319] width 361 height 44
click at [412, 475] on button "Next" at bounding box center [393, 474] width 83 height 24
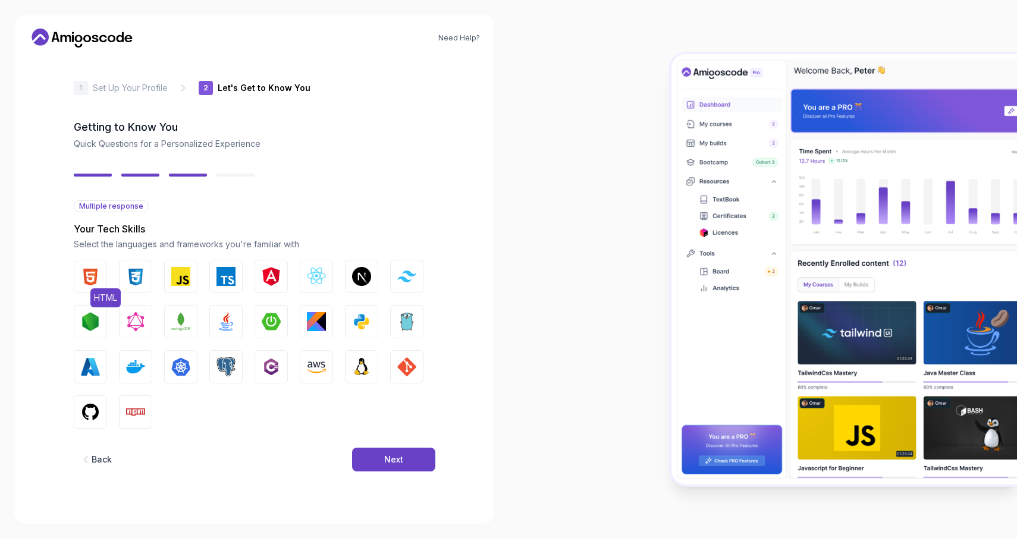
click at [86, 276] on img "button" at bounding box center [90, 276] width 19 height 19
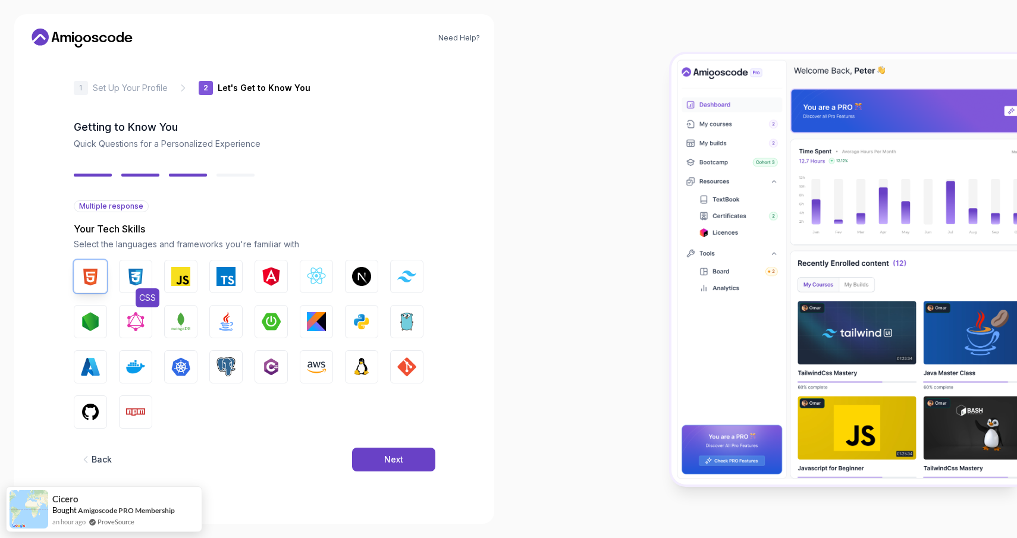
click at [130, 275] on img "button" at bounding box center [135, 276] width 19 height 19
click at [178, 279] on img "button" at bounding box center [180, 276] width 19 height 19
click at [227, 276] on img "button" at bounding box center [225, 276] width 19 height 19
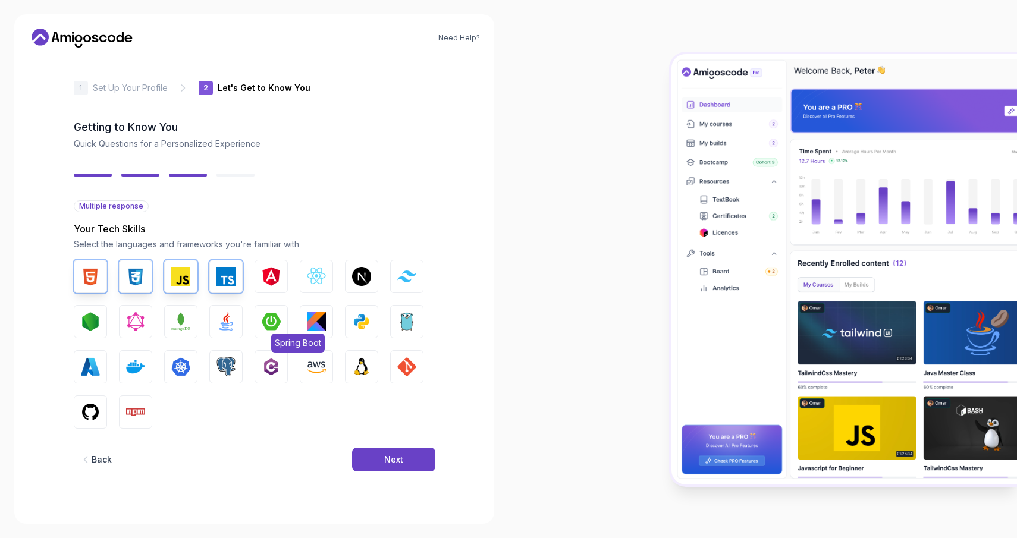
click at [270, 323] on img "button" at bounding box center [271, 321] width 19 height 19
click at [226, 322] on img "button" at bounding box center [225, 321] width 19 height 19
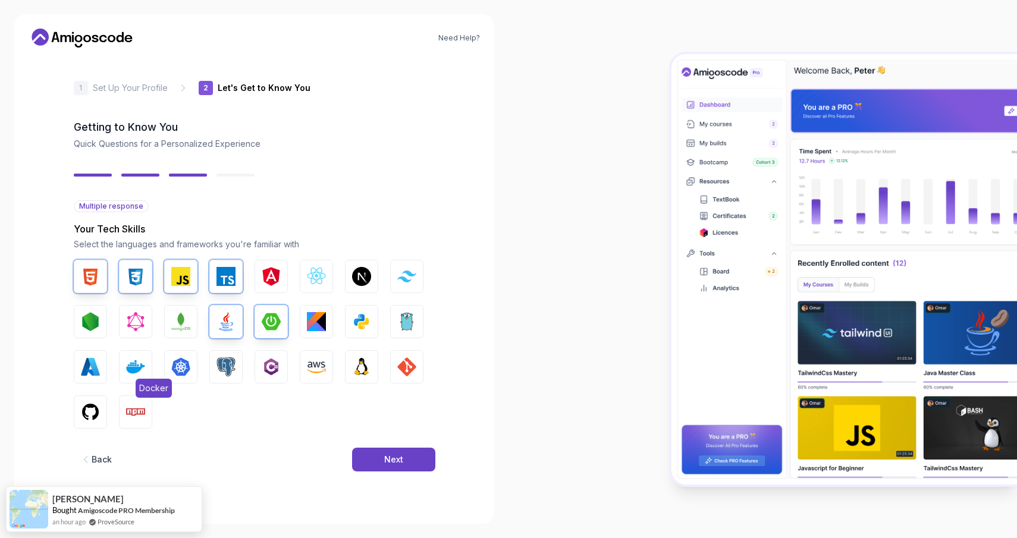
click at [144, 369] on img "button" at bounding box center [135, 366] width 19 height 19
click at [222, 370] on img "button" at bounding box center [225, 366] width 19 height 19
click at [82, 410] on img "button" at bounding box center [90, 411] width 19 height 19
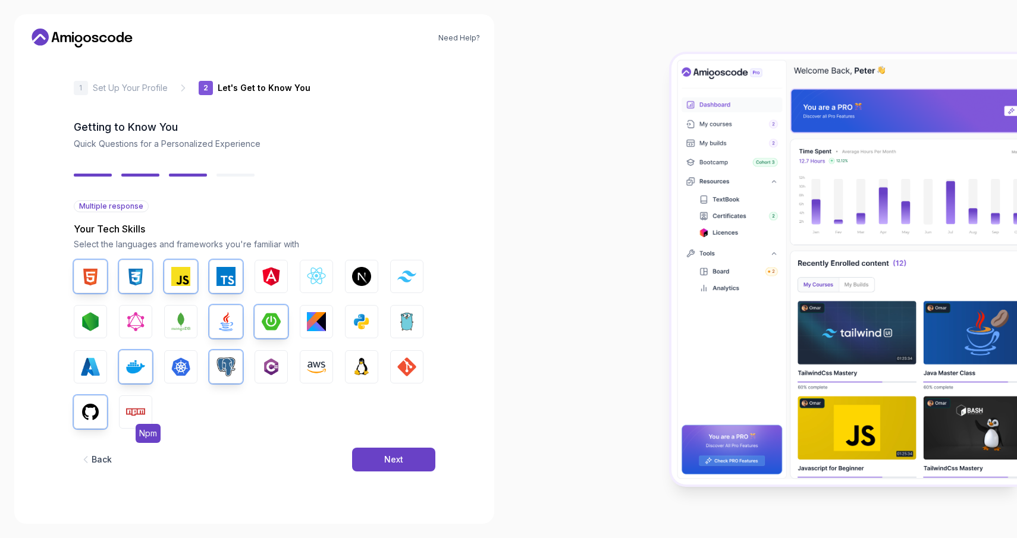
click at [134, 410] on img "button" at bounding box center [135, 411] width 19 height 19
click at [406, 458] on button "Next" at bounding box center [393, 460] width 83 height 24
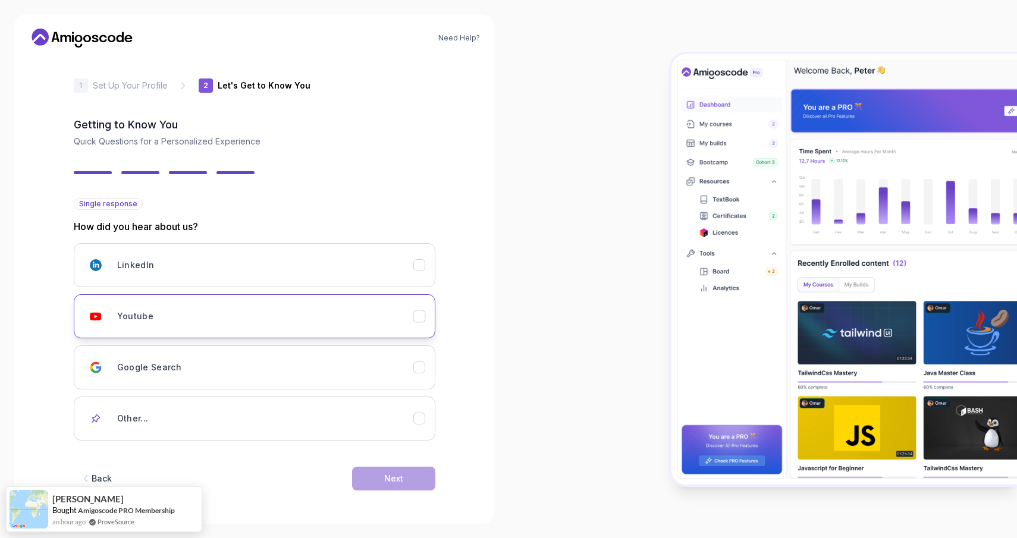
scroll to position [2, 0]
click at [380, 329] on button "Youtube" at bounding box center [254, 316] width 361 height 44
click at [400, 478] on div "Next" at bounding box center [393, 479] width 19 height 12
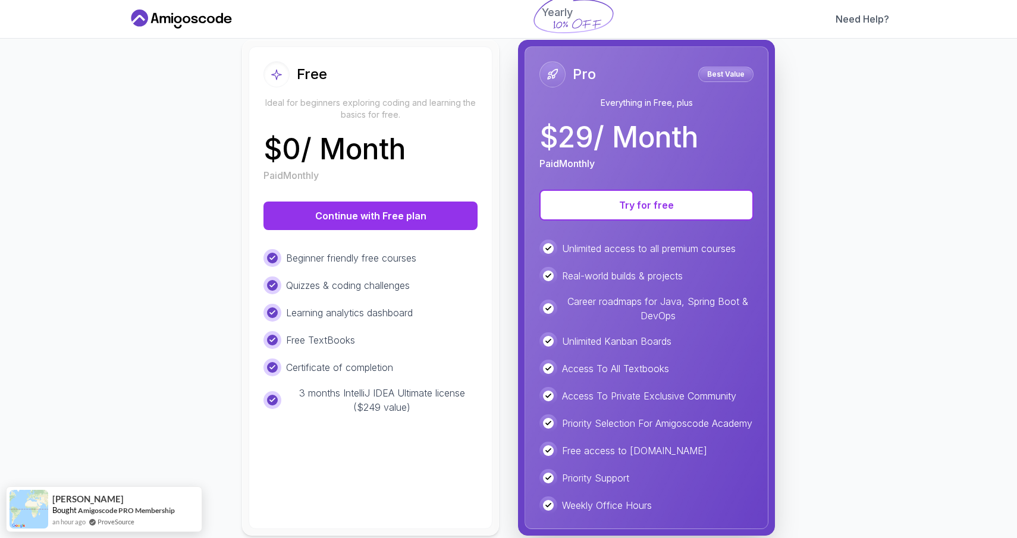
scroll to position [111, 0]
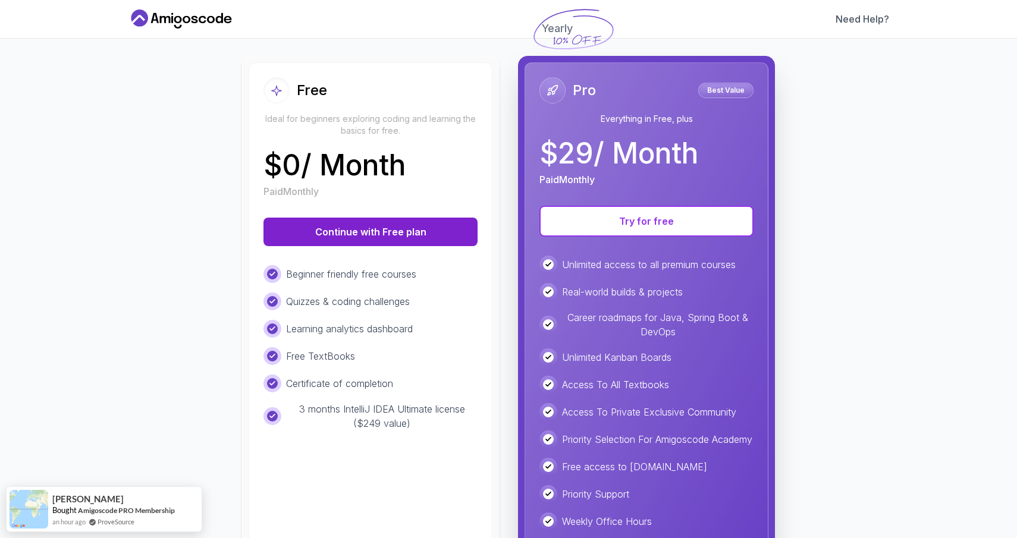
click at [358, 235] on button "Continue with Free plan" at bounding box center [370, 232] width 214 height 29
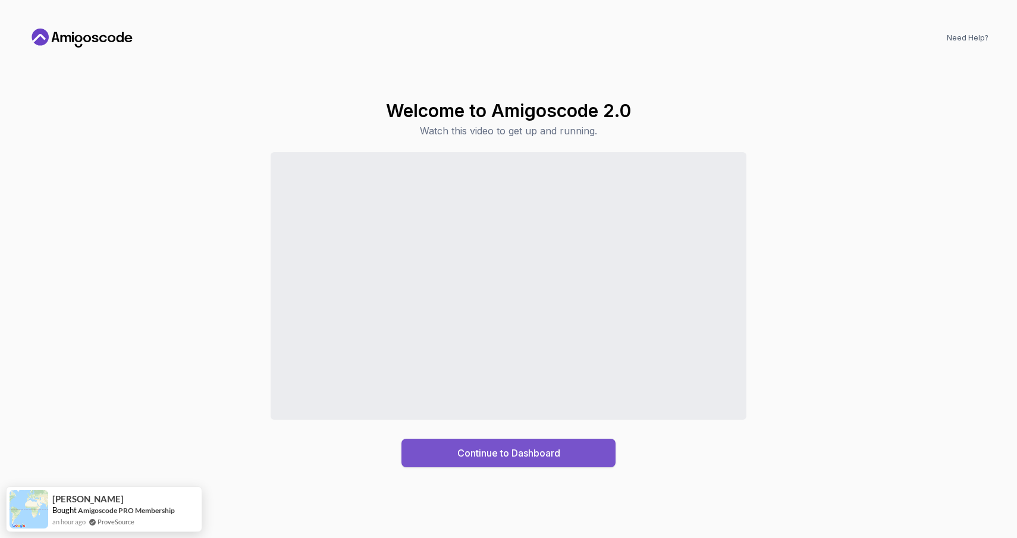
click at [548, 451] on div "Continue to Dashboard" at bounding box center [508, 453] width 103 height 14
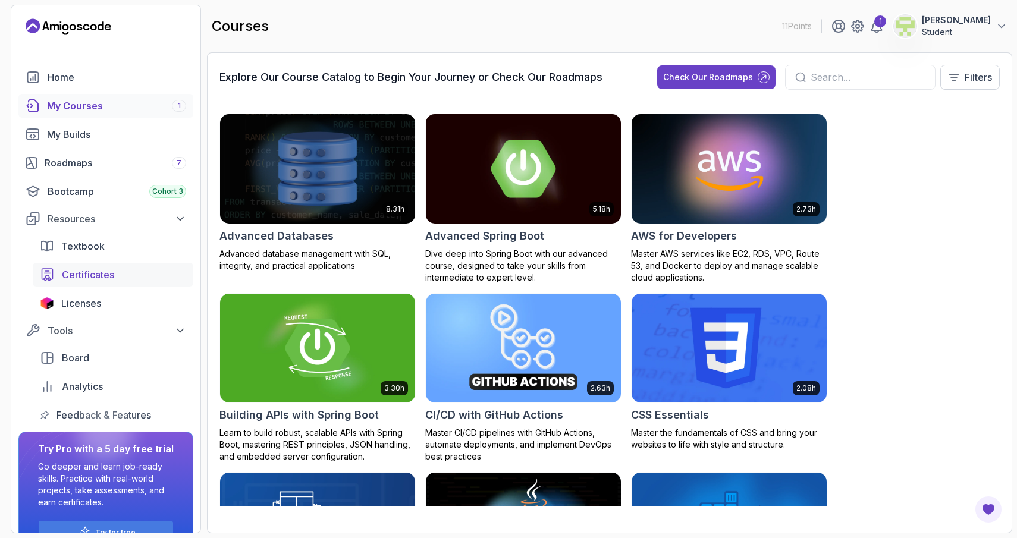
click at [99, 279] on span "Certificates" at bounding box center [88, 275] width 52 height 14
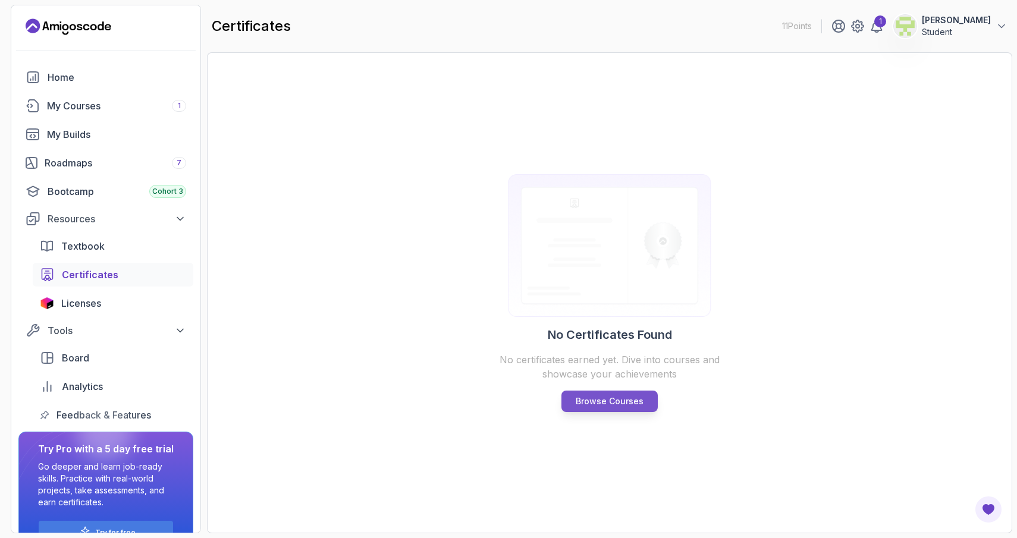
click at [608, 401] on p "Browse Courses" at bounding box center [609, 401] width 68 height 12
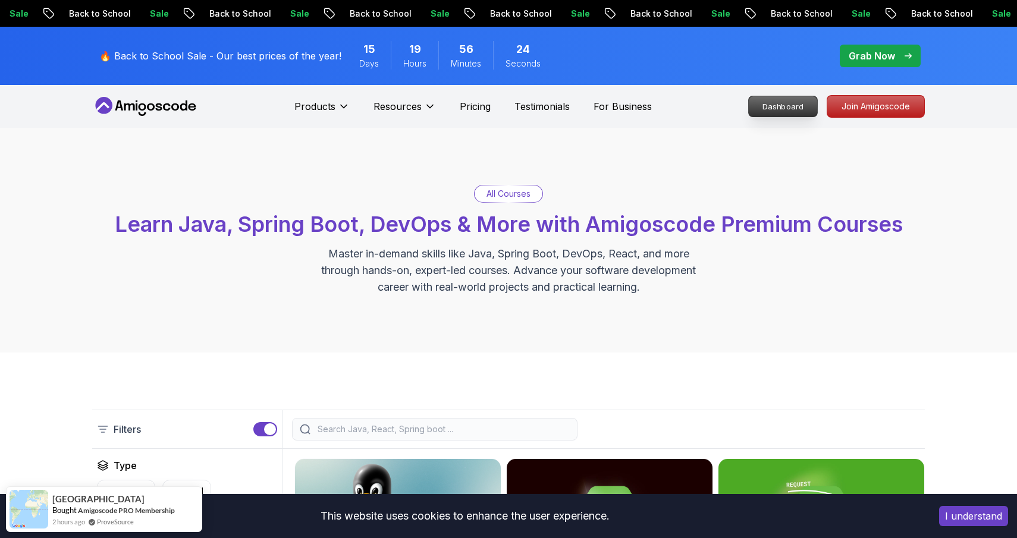
click at [772, 107] on p "Dashboard" at bounding box center [783, 106] width 68 height 20
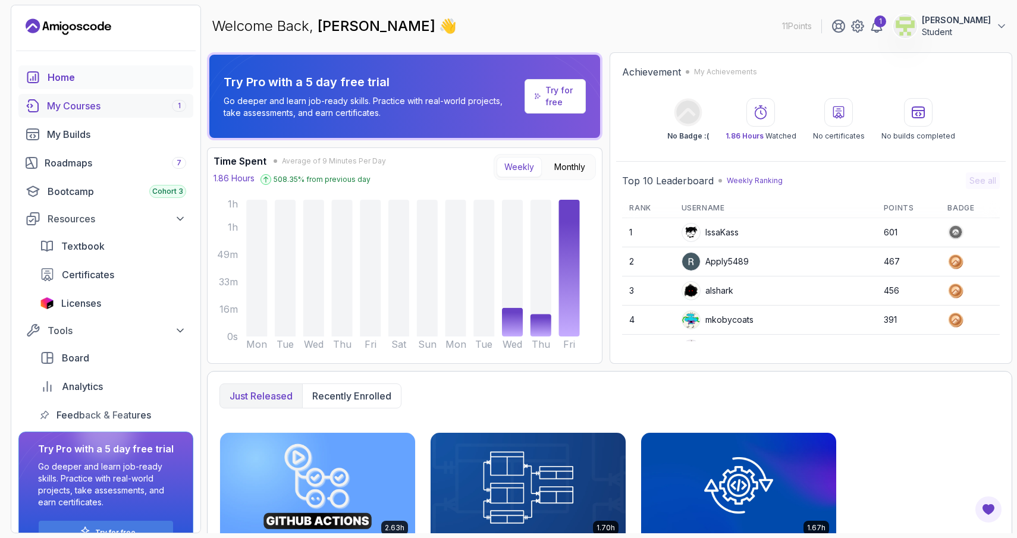
click at [100, 108] on div "My Courses 1" at bounding box center [116, 106] width 139 height 14
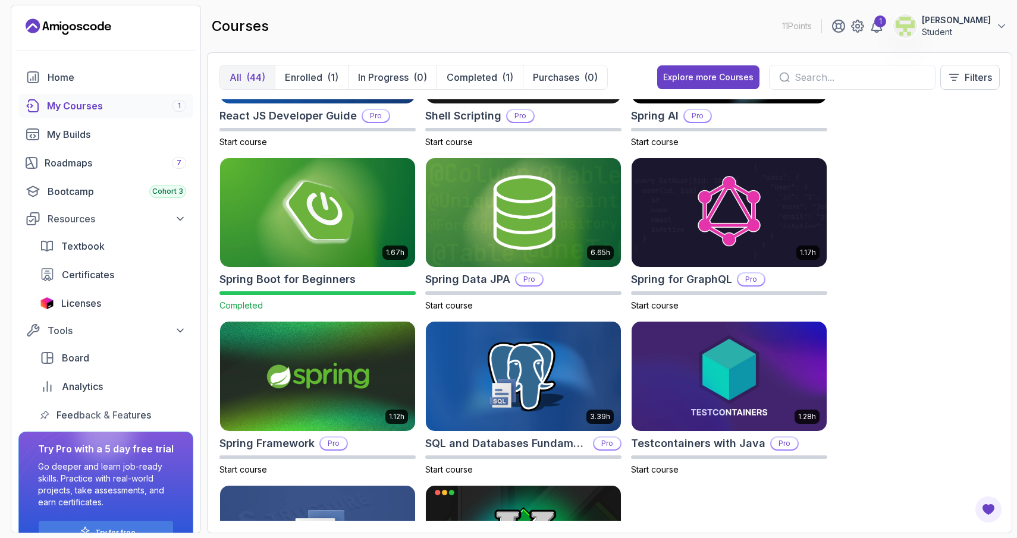
scroll to position [1909, 0]
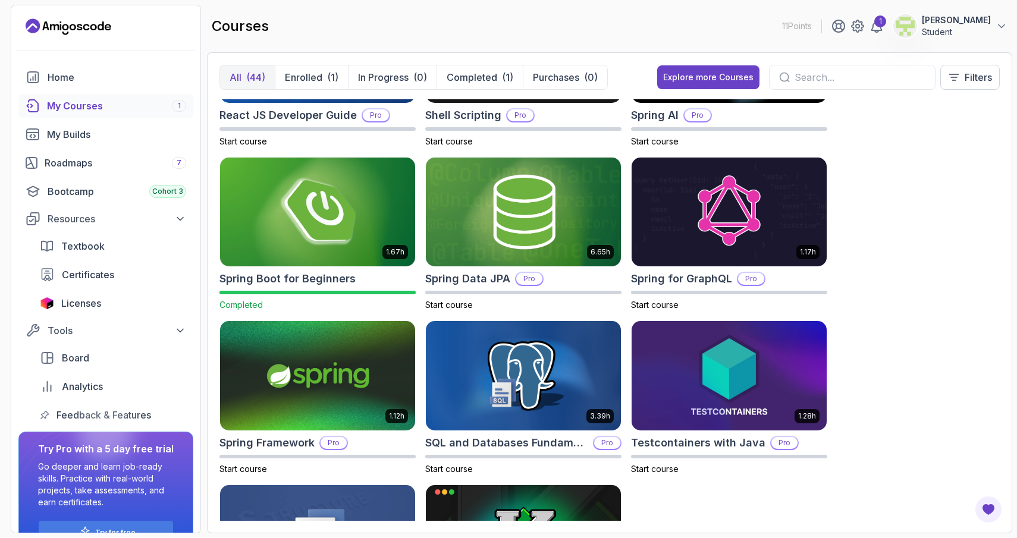
click at [335, 217] on img at bounding box center [317, 212] width 205 height 115
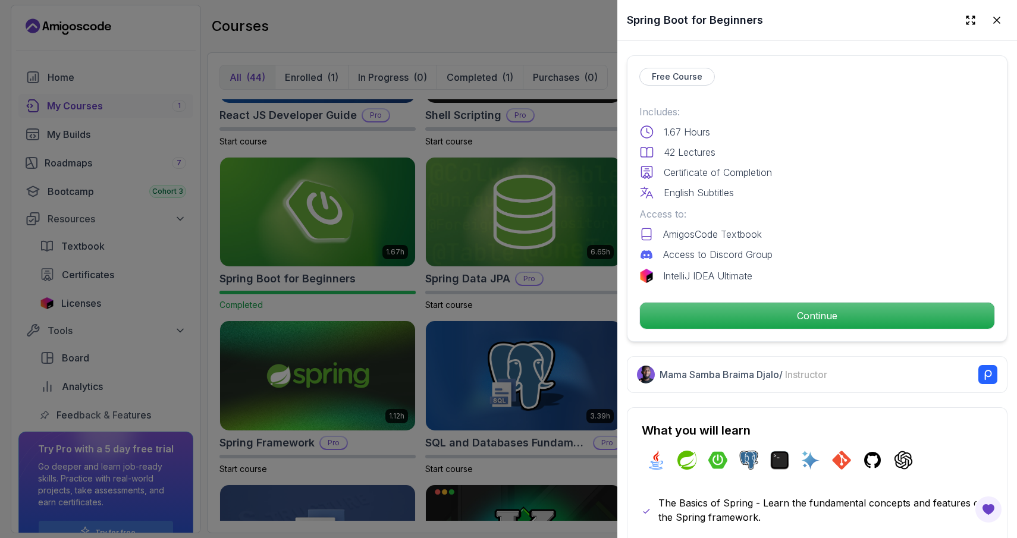
scroll to position [257, 0]
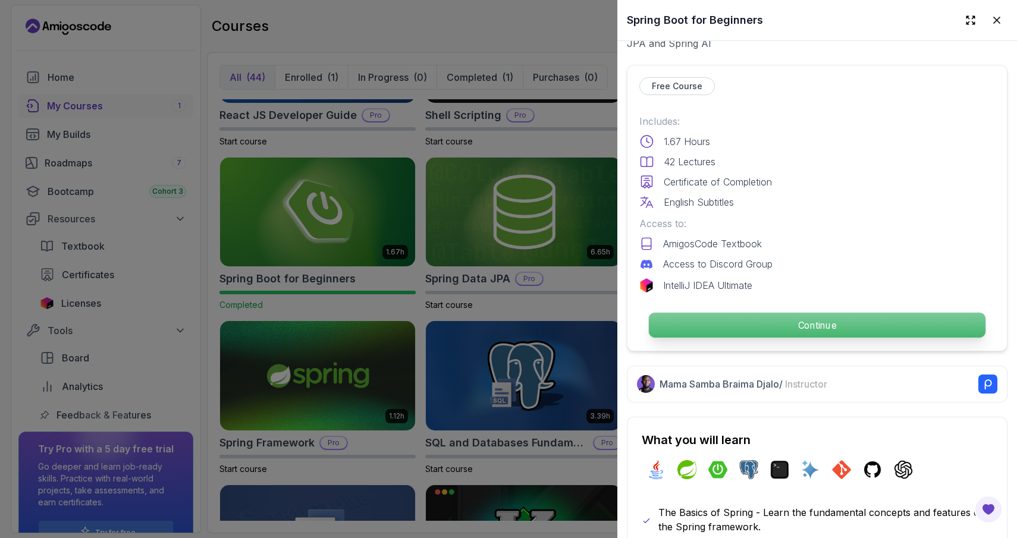
click at [741, 331] on p "Continue" at bounding box center [817, 325] width 336 height 25
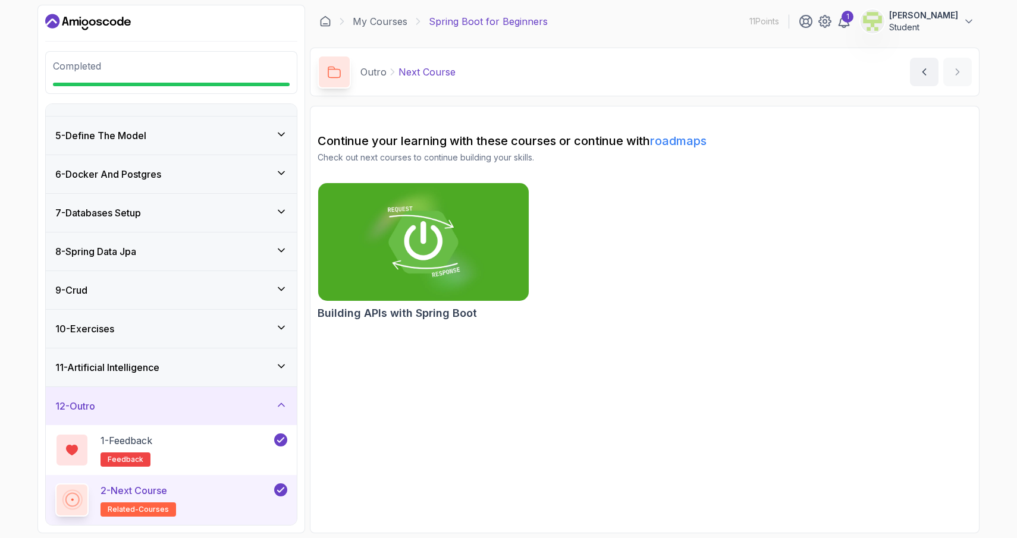
click at [282, 488] on icon at bounding box center [280, 490] width 11 height 12
click at [282, 492] on button at bounding box center [280, 489] width 13 height 13
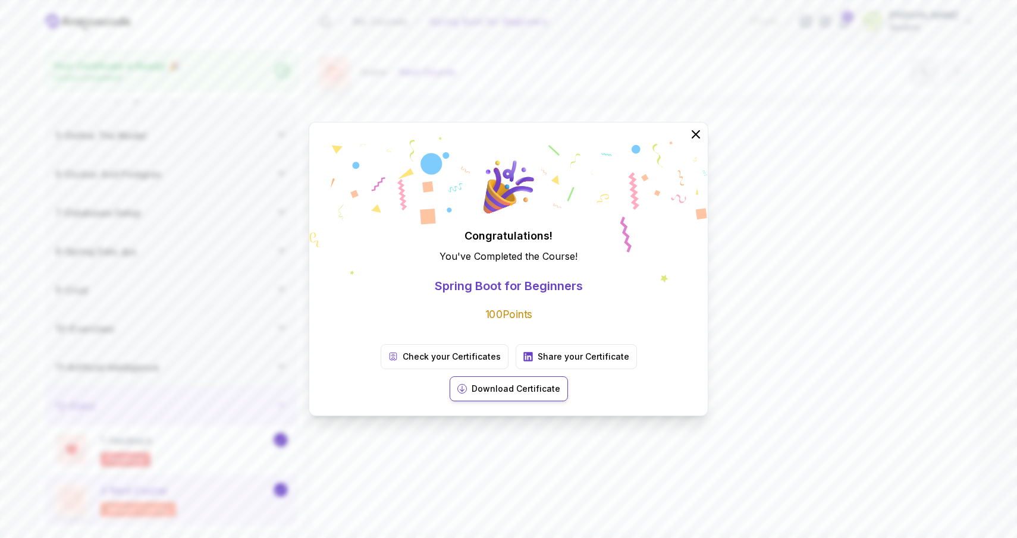
click at [560, 383] on p "Download Certificate" at bounding box center [515, 389] width 89 height 12
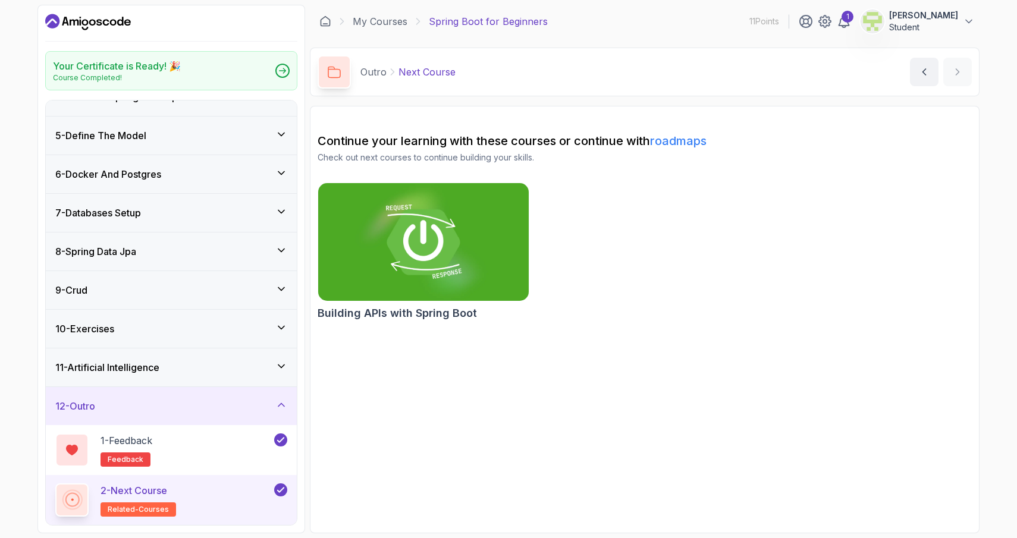
click at [364, 245] on img at bounding box center [423, 242] width 221 height 124
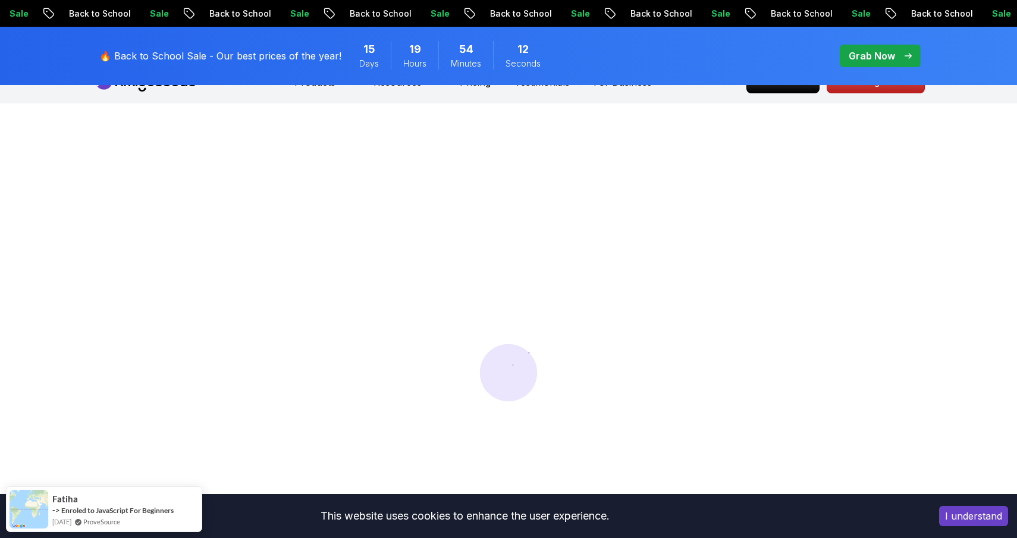
scroll to position [31, 0]
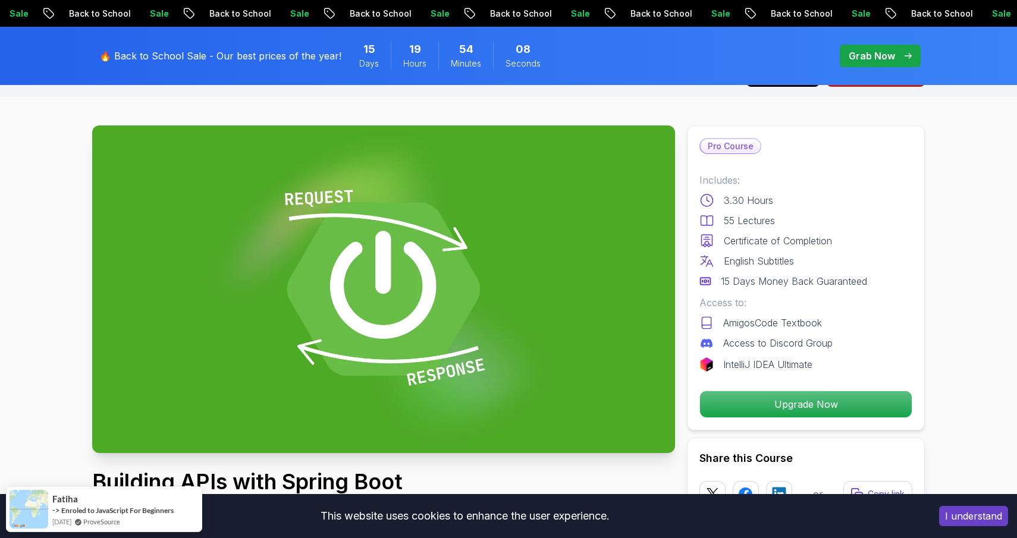
click at [987, 514] on button "I understand" at bounding box center [973, 516] width 69 height 20
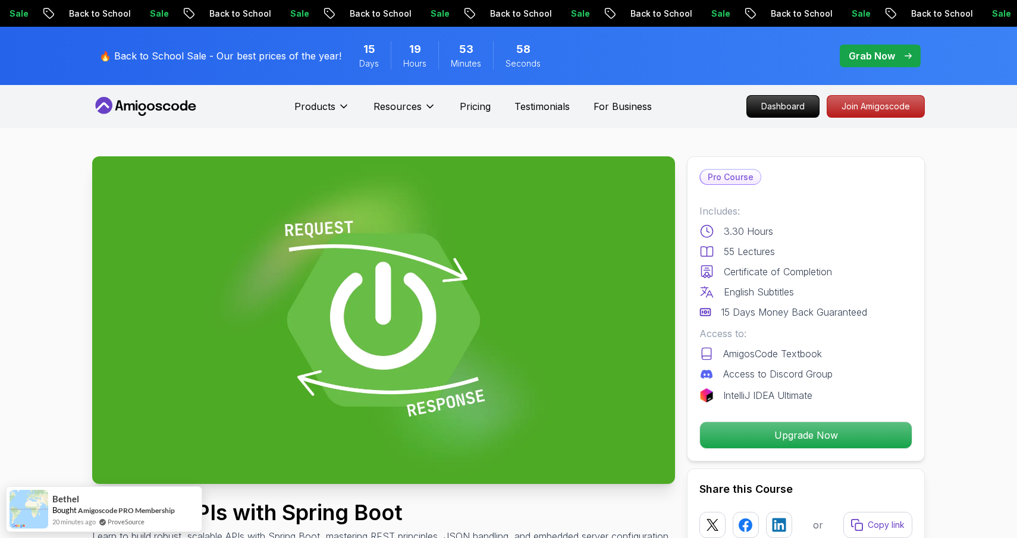
scroll to position [0, 0]
